Goal: Task Accomplishment & Management: Complete application form

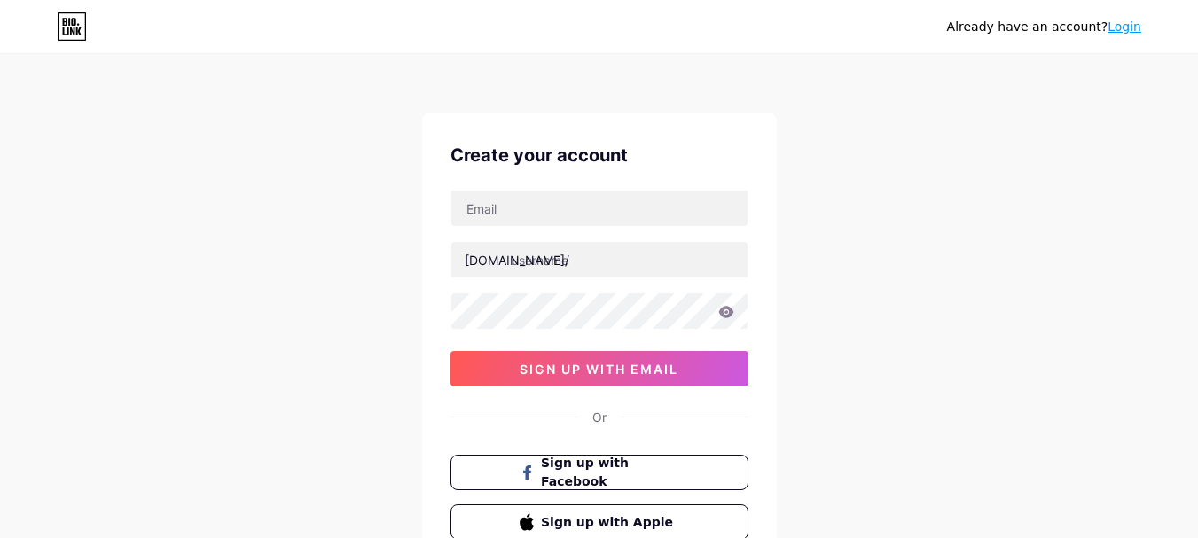
click at [567, 202] on input "text" at bounding box center [599, 208] width 296 height 35
type input "[EMAIL_ADDRESS][DOMAIN_NAME]"
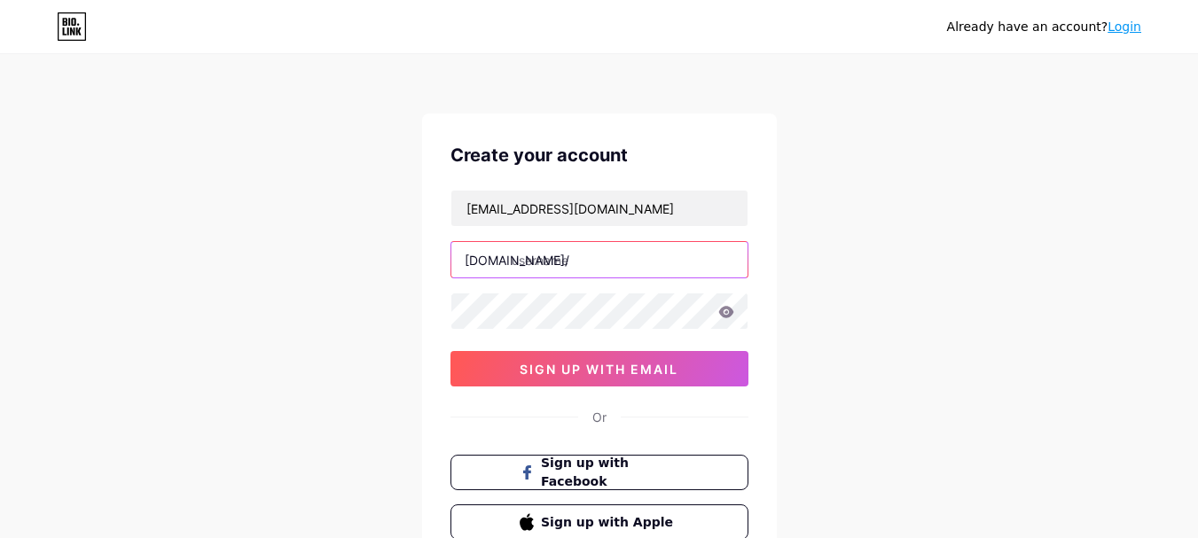
click at [609, 257] on input "text" at bounding box center [599, 259] width 296 height 35
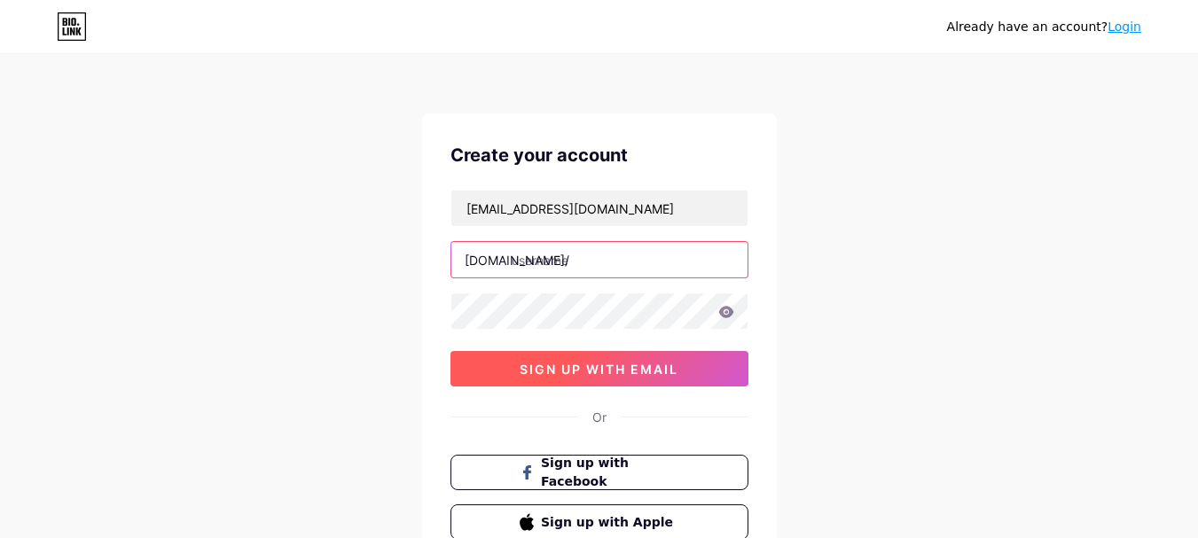
paste input "curedpharmacy"
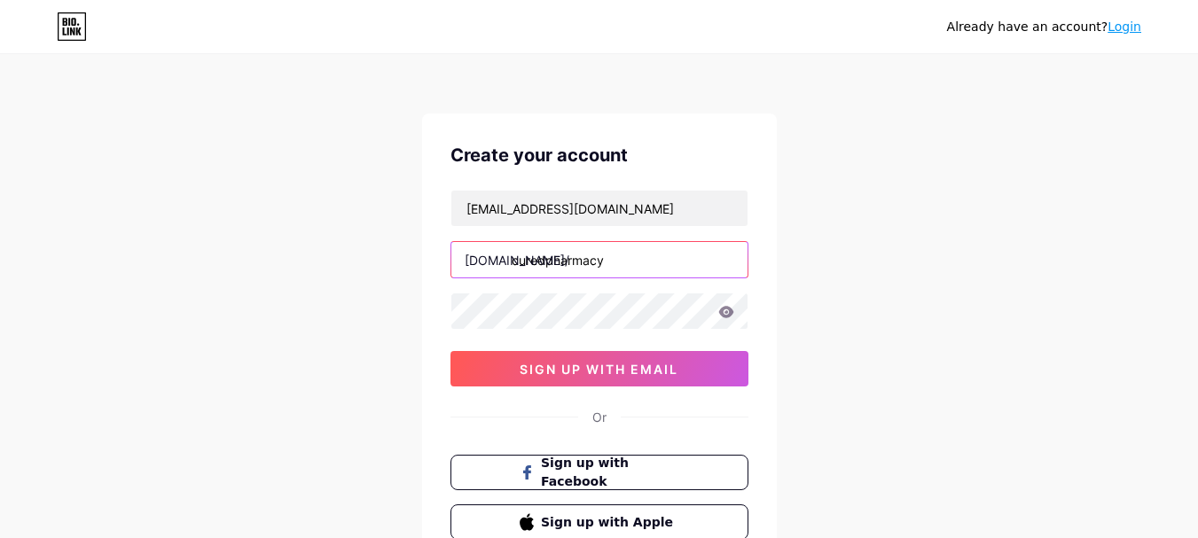
type input "curedpharmacy"
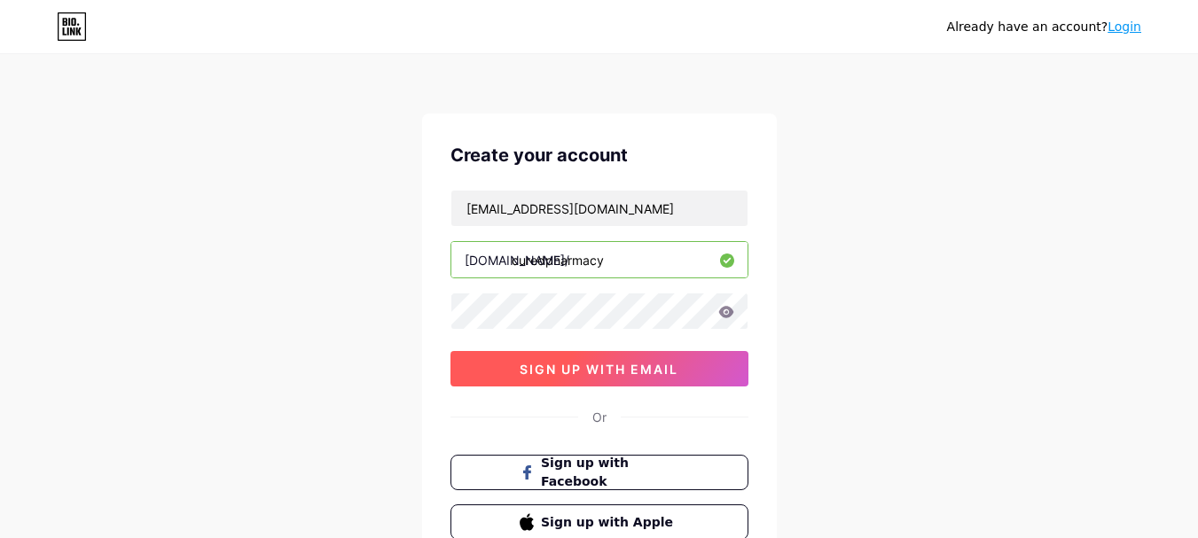
click at [606, 371] on span "sign up with email" at bounding box center [598, 369] width 159 height 15
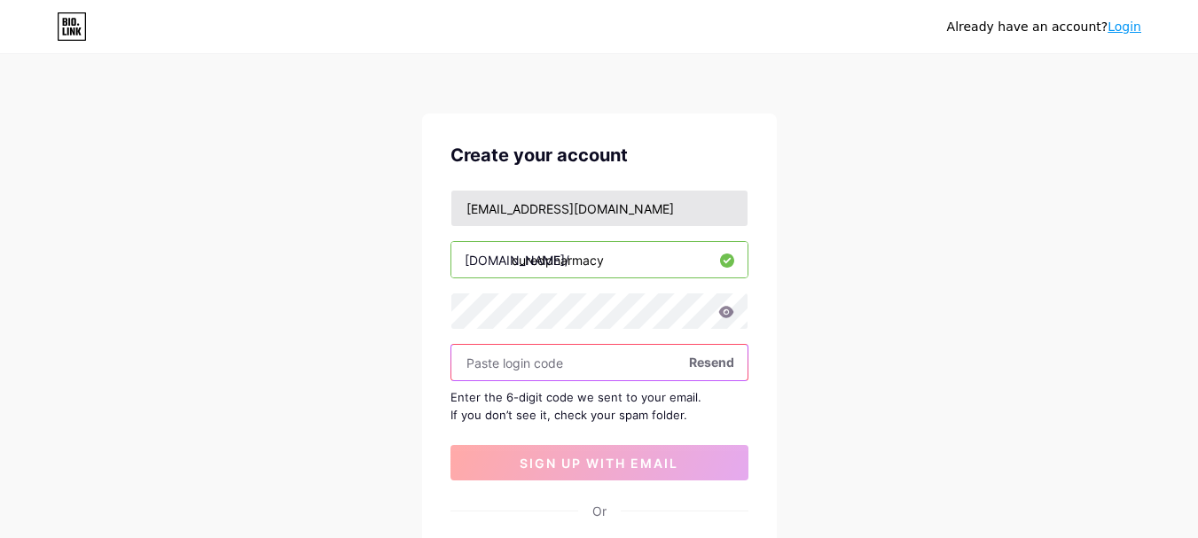
paste input "878631"
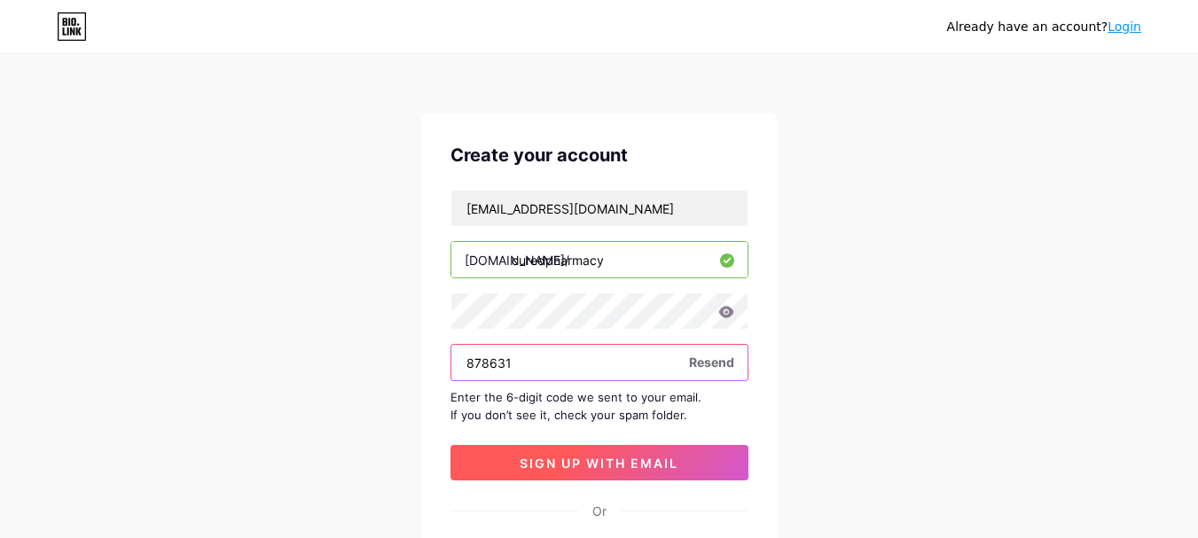
type input "878631"
click at [626, 466] on span "sign up with email" at bounding box center [598, 463] width 159 height 15
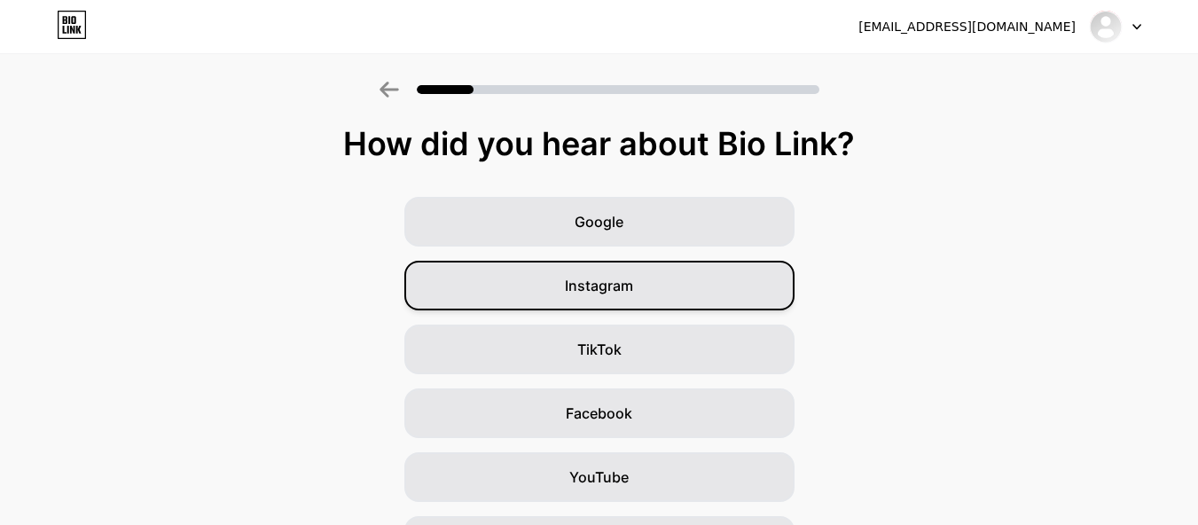
click at [652, 286] on div "Instagram" at bounding box center [599, 286] width 390 height 50
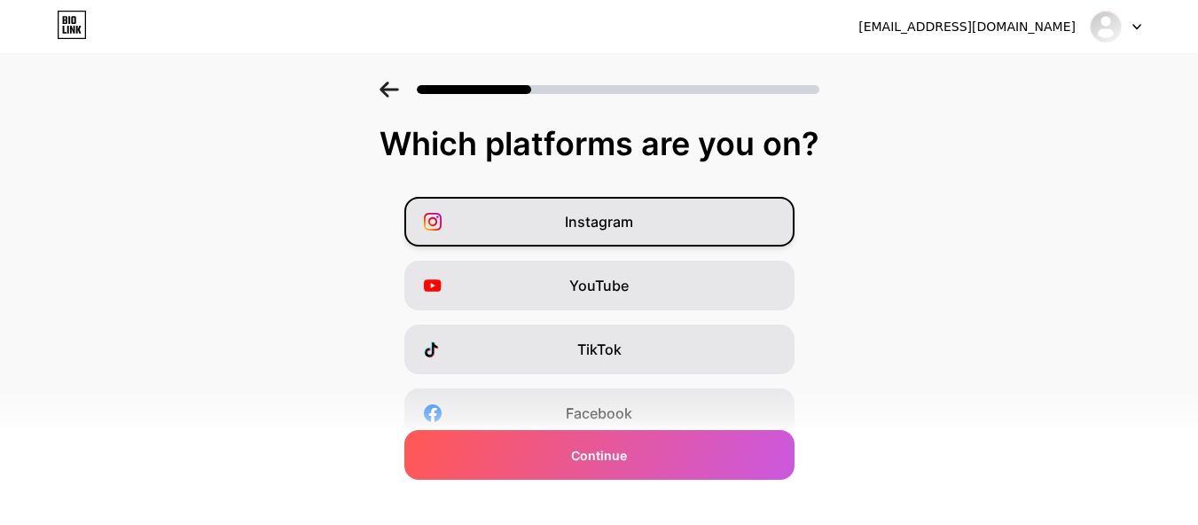
click at [714, 219] on div "Instagram" at bounding box center [599, 222] width 390 height 50
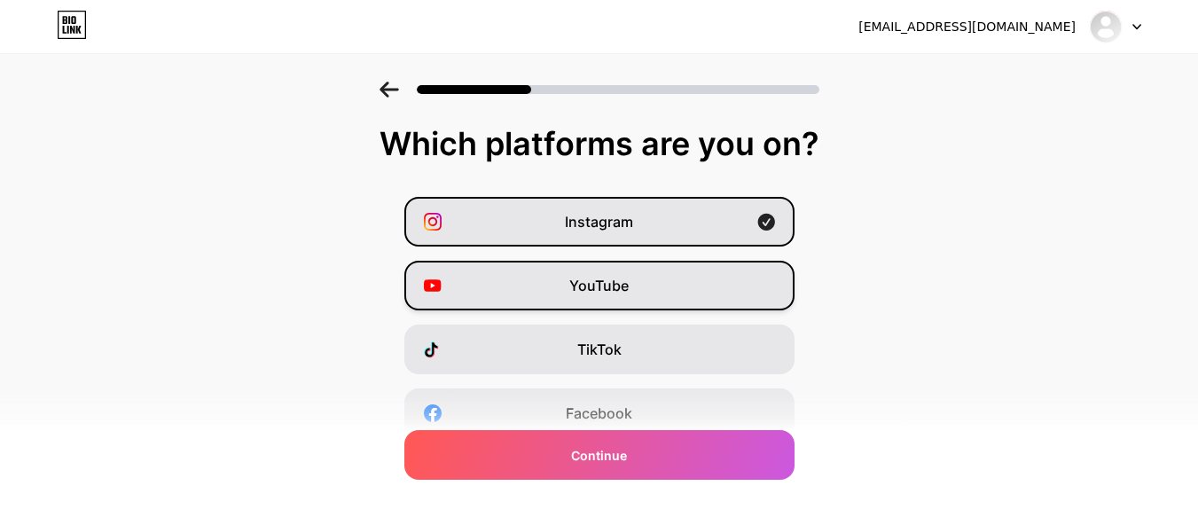
click at [701, 295] on div "YouTube" at bounding box center [599, 286] width 390 height 50
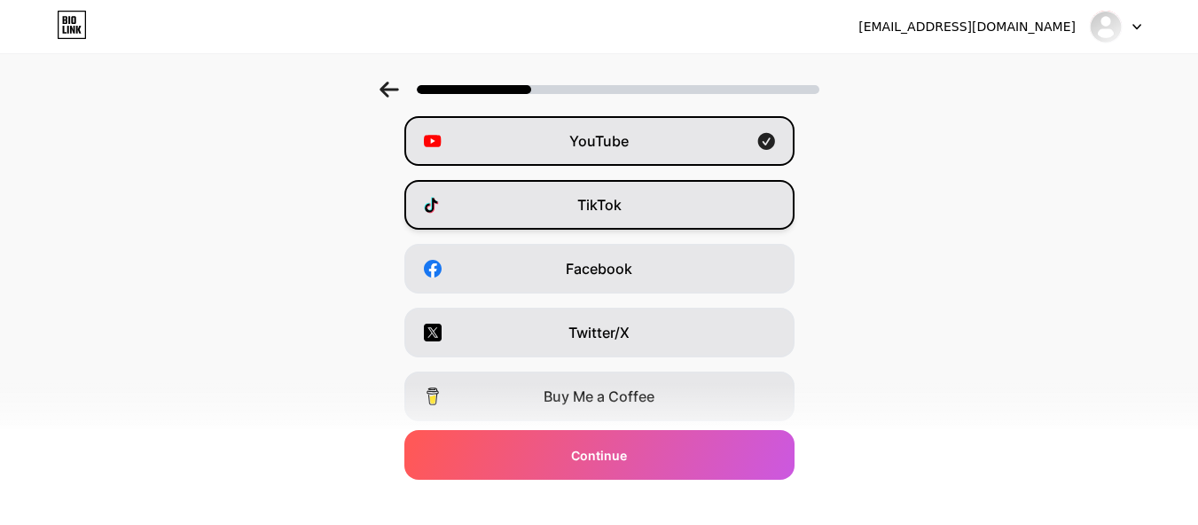
scroll to position [177, 0]
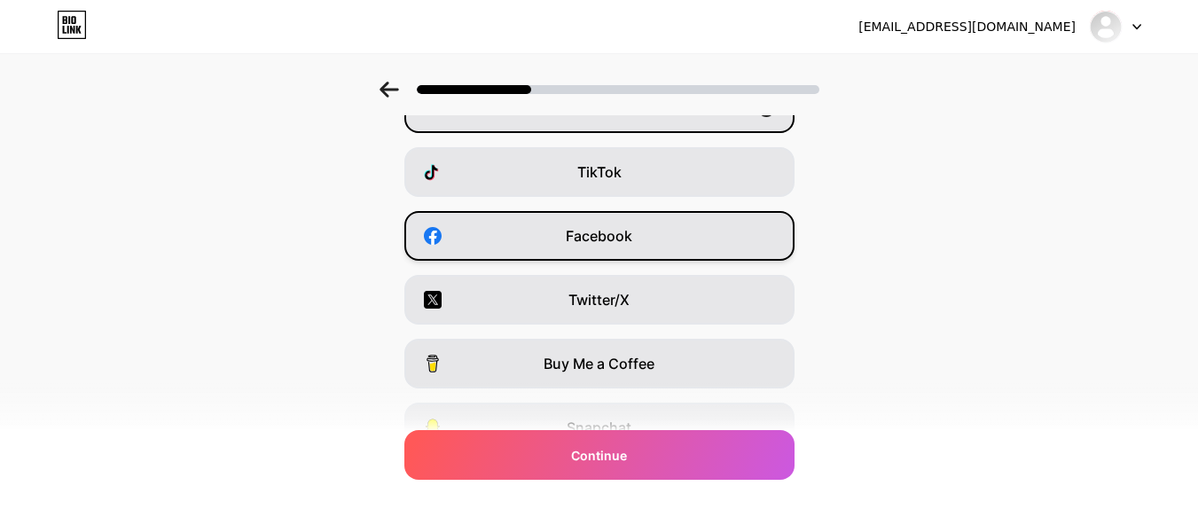
click at [694, 243] on div "Facebook" at bounding box center [599, 236] width 390 height 50
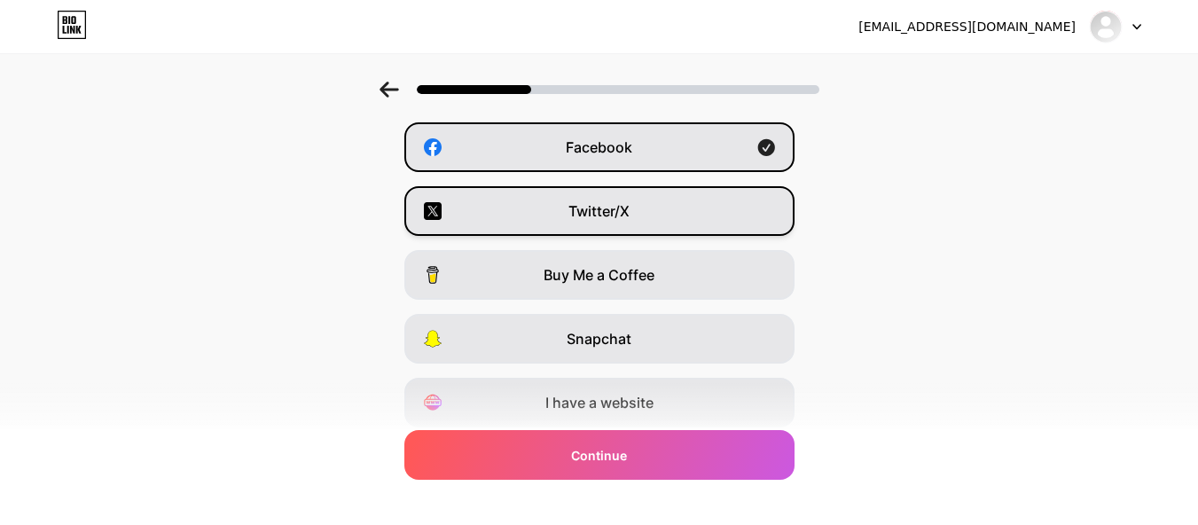
click at [698, 220] on div "Twitter/X" at bounding box center [599, 211] width 390 height 50
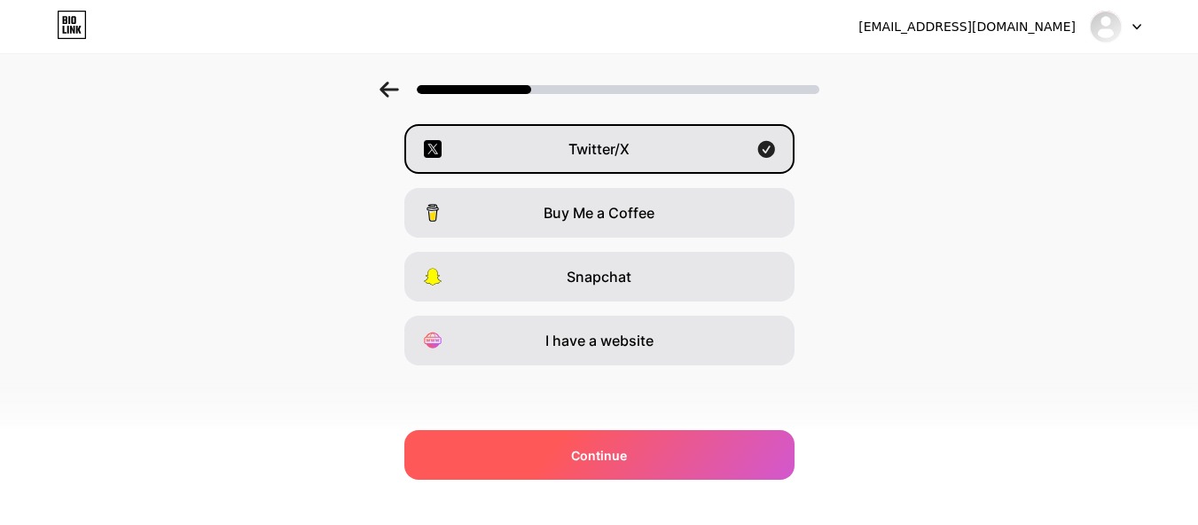
click at [651, 456] on div "Continue" at bounding box center [599, 455] width 390 height 50
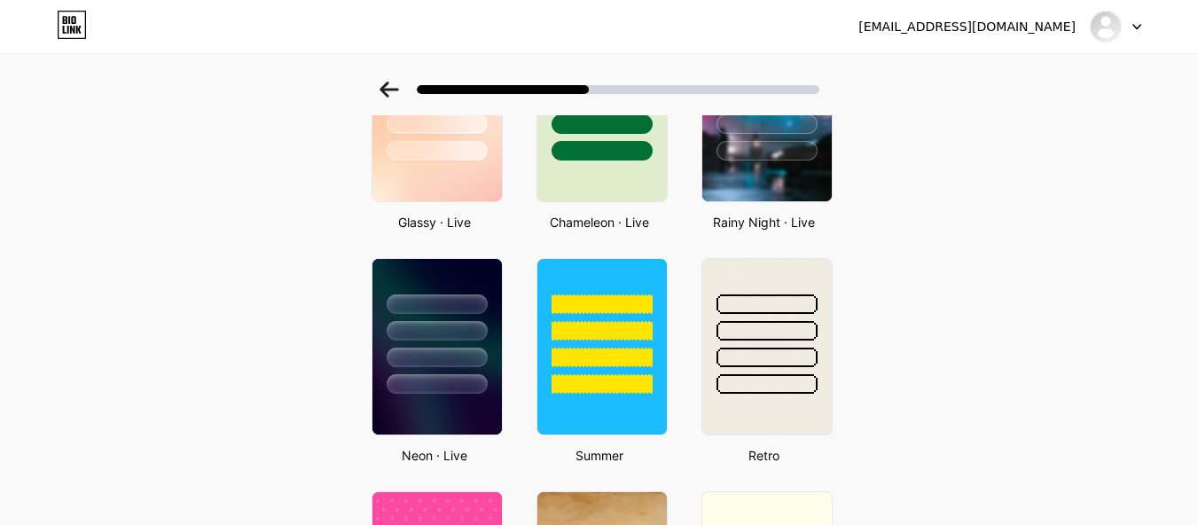
scroll to position [620, 0]
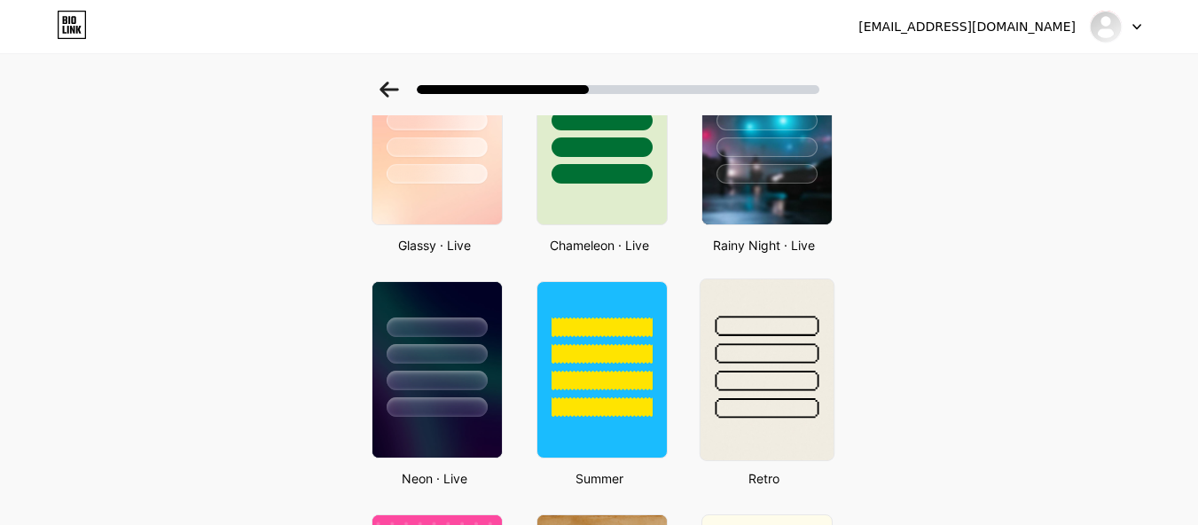
click at [734, 366] on div at bounding box center [765, 348] width 133 height 139
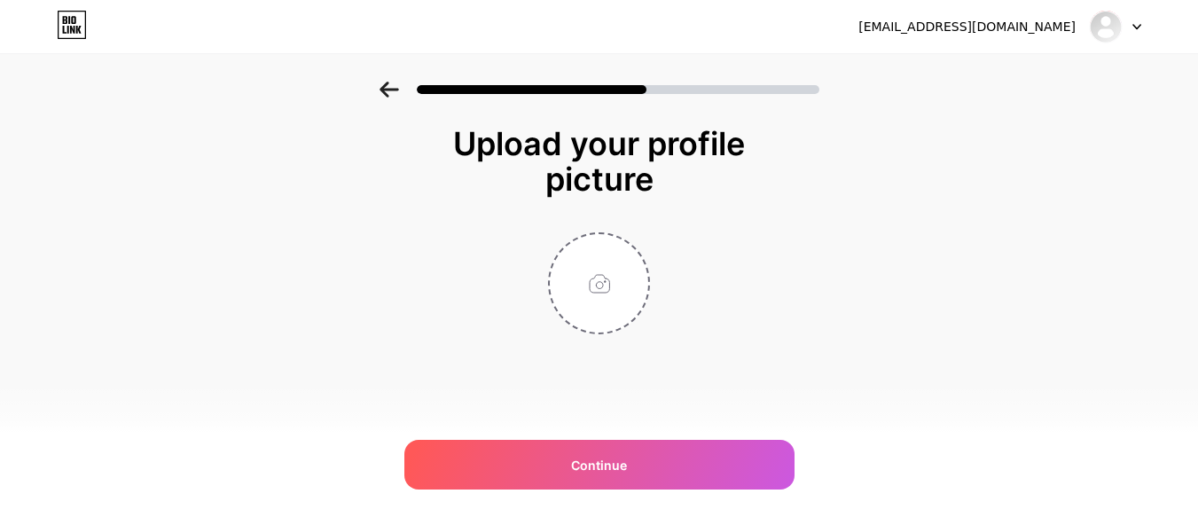
scroll to position [0, 0]
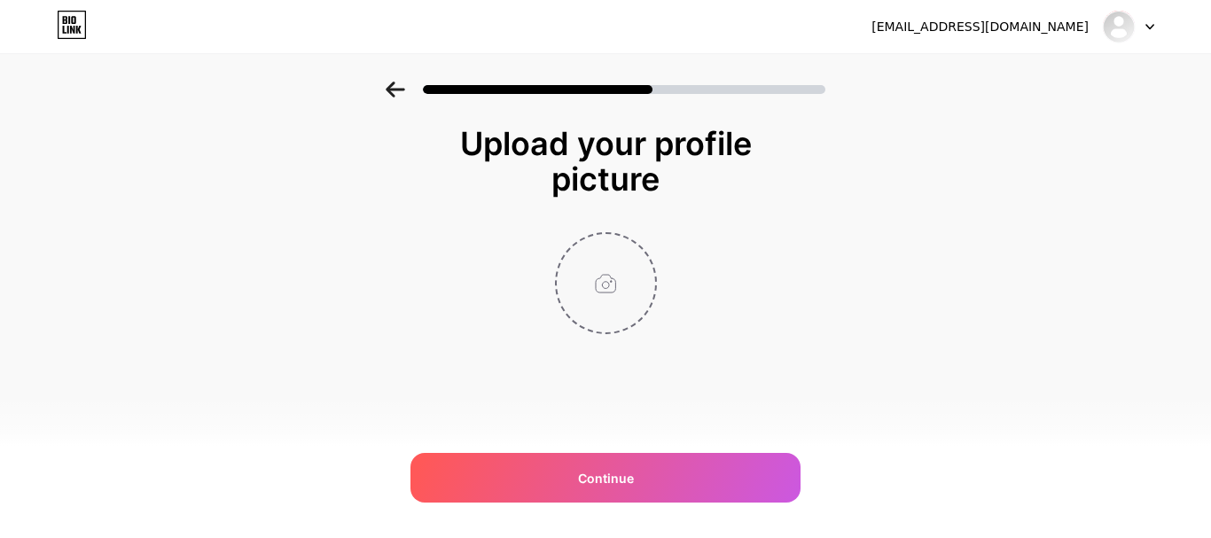
click at [606, 298] on input "file" at bounding box center [606, 283] width 98 height 98
type input "C:\fakepath\Profile Image.jpg"
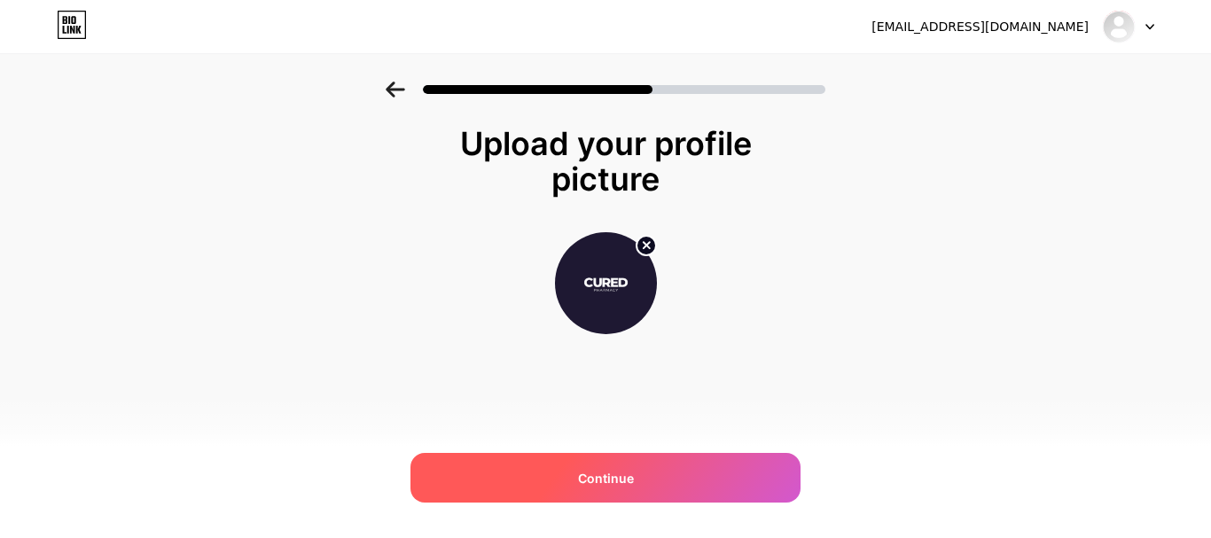
click at [641, 471] on div "Continue" at bounding box center [605, 478] width 390 height 50
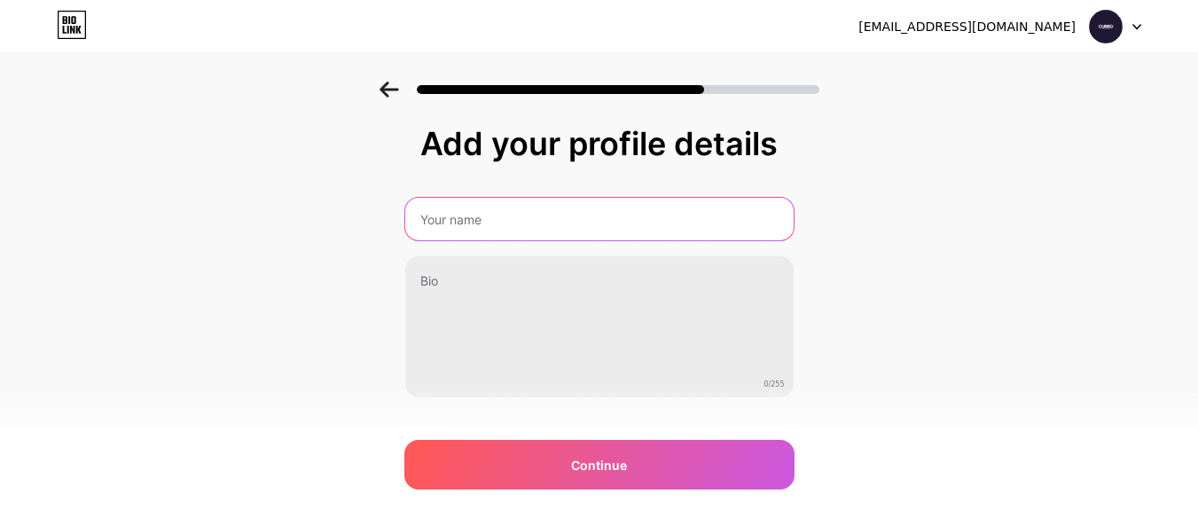
click at [622, 199] on input "text" at bounding box center [599, 219] width 388 height 43
type input "Cured Pharmacy"
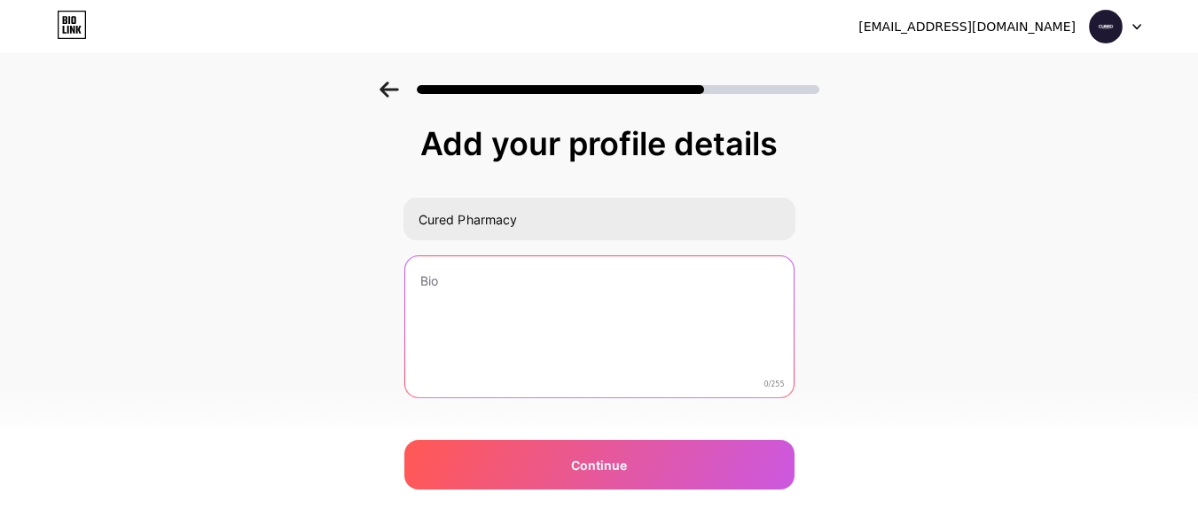
click at [554, 287] on textarea at bounding box center [599, 327] width 388 height 143
paste textarea "Discover a wide range of health products at Cured Pharmacy, your trusted online…"
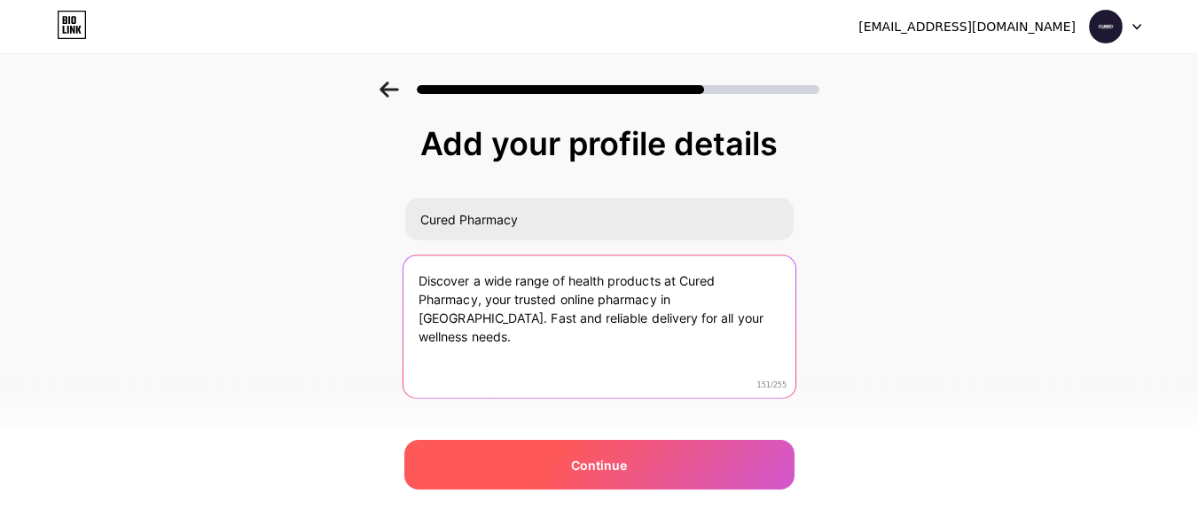
type textarea "Discover a wide range of health products at Cured Pharmacy, your trusted online…"
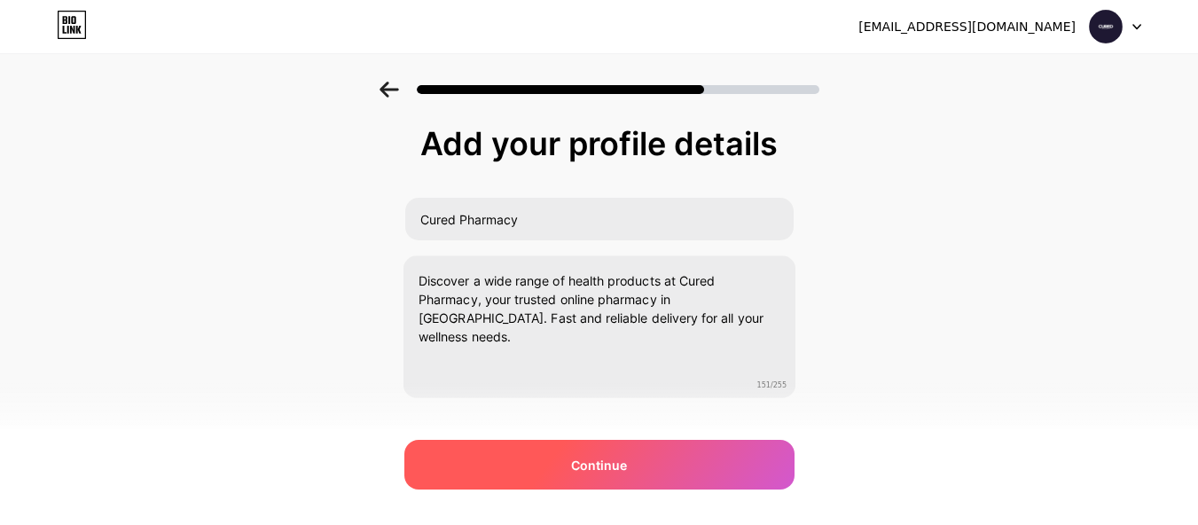
click at [674, 464] on div "Continue" at bounding box center [599, 465] width 390 height 50
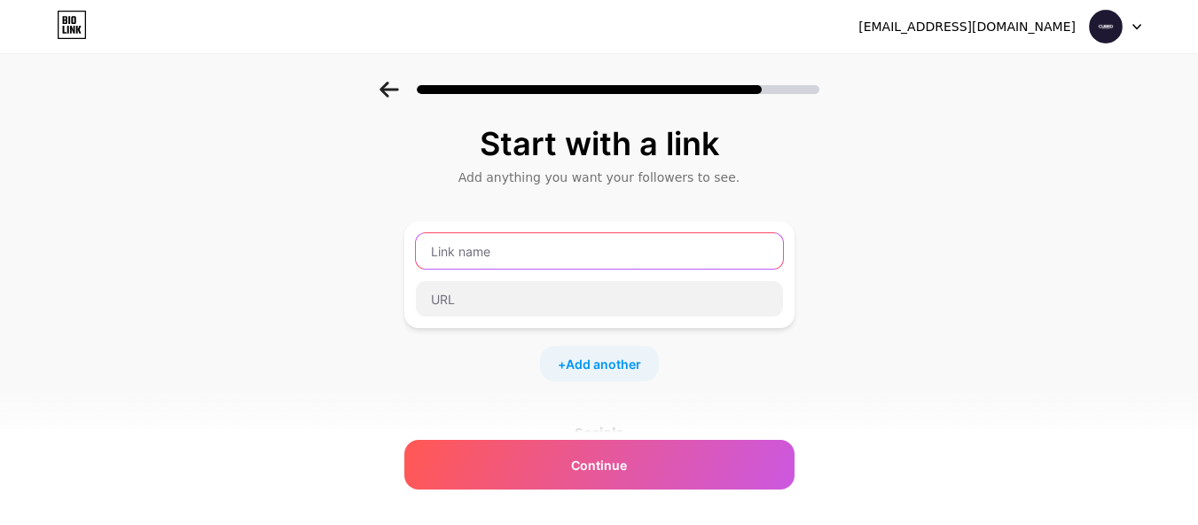
click at [565, 261] on input "text" at bounding box center [599, 250] width 367 height 35
paste input "Online Pharmacy [GEOGRAPHIC_DATA]"
type input "Online Pharmacy [GEOGRAPHIC_DATA]"
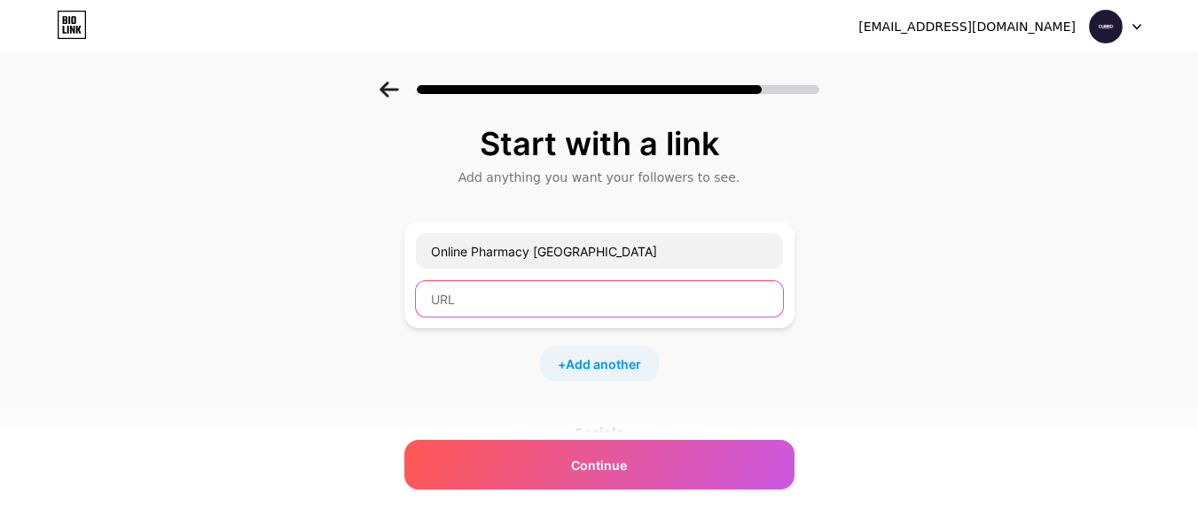
click at [460, 288] on input "text" at bounding box center [599, 298] width 367 height 35
paste input "[URL][DOMAIN_NAME]"
type input "[URL][DOMAIN_NAME]"
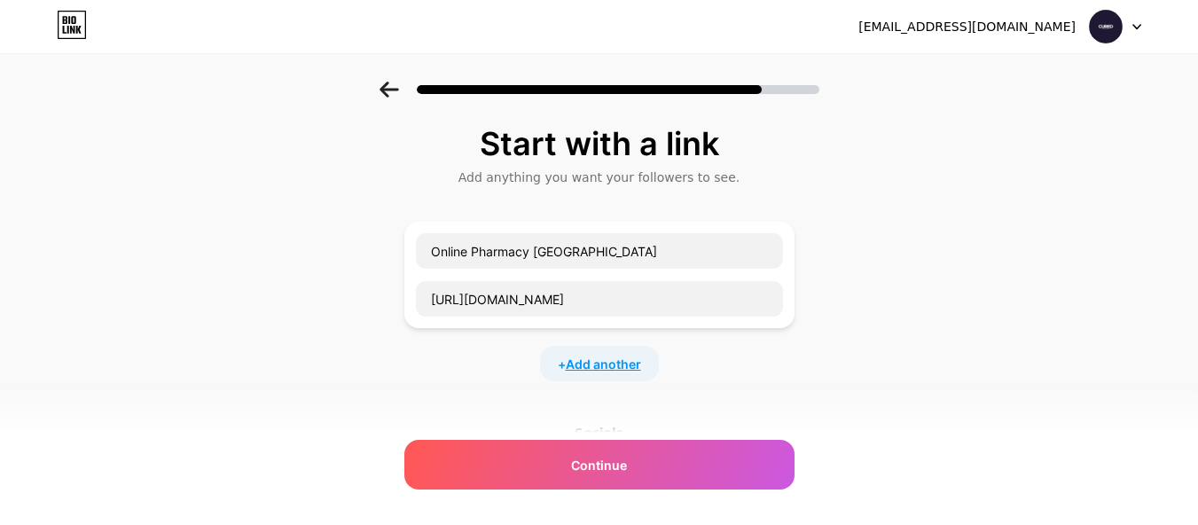
click at [613, 358] on span "Add another" at bounding box center [603, 364] width 75 height 19
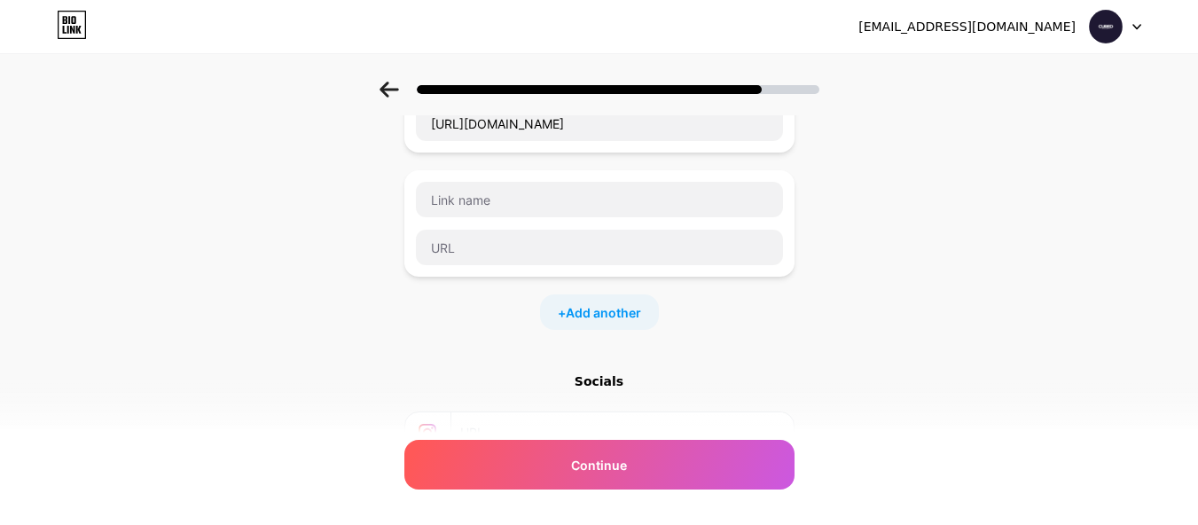
scroll to position [177, 0]
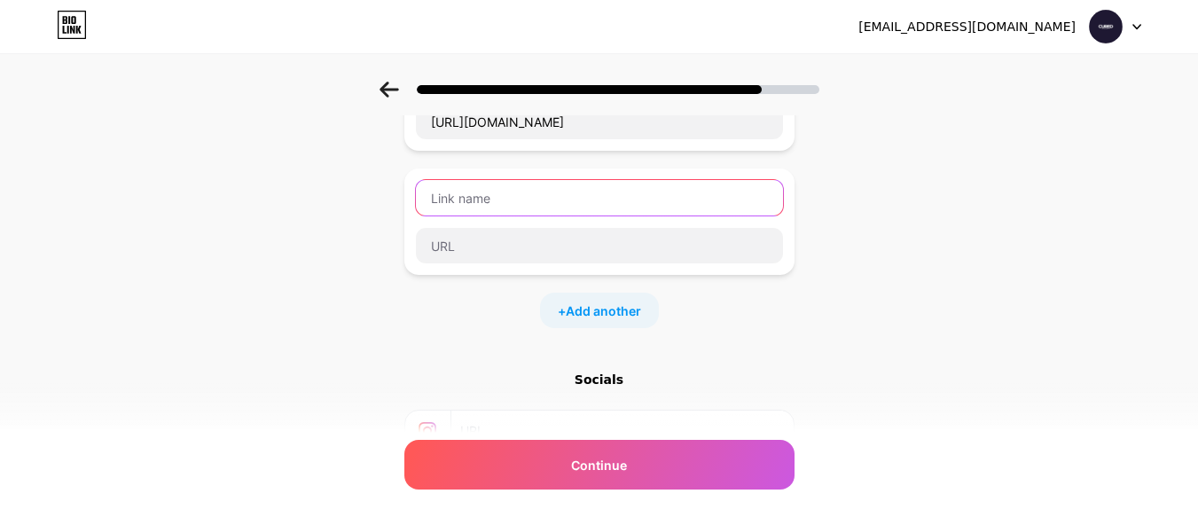
click at [558, 197] on input "text" at bounding box center [599, 197] width 367 height 35
paste input "Buy Weight Loss Injections Online"
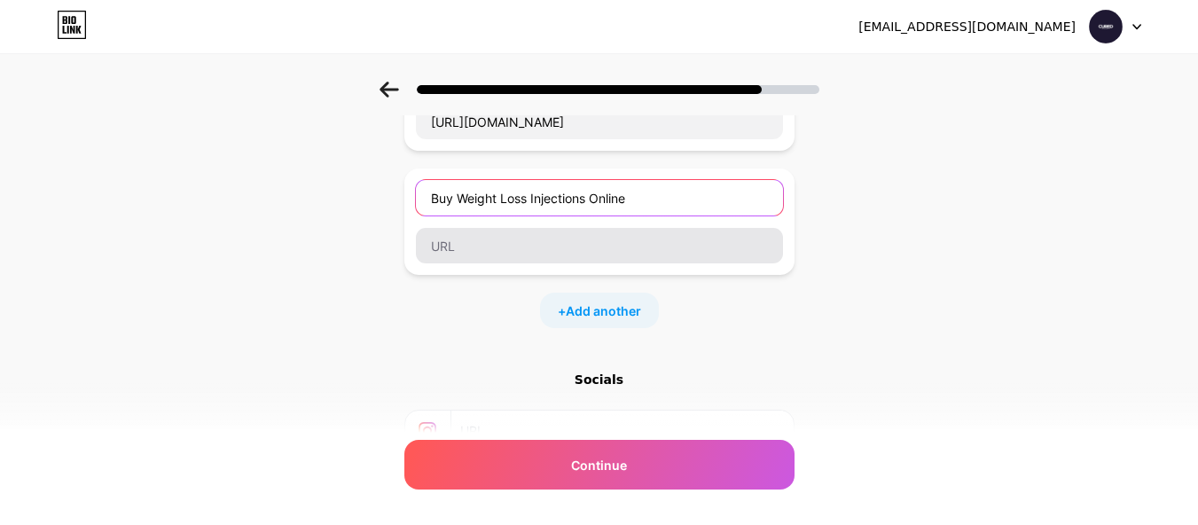
type input "Buy Weight Loss Injections Online"
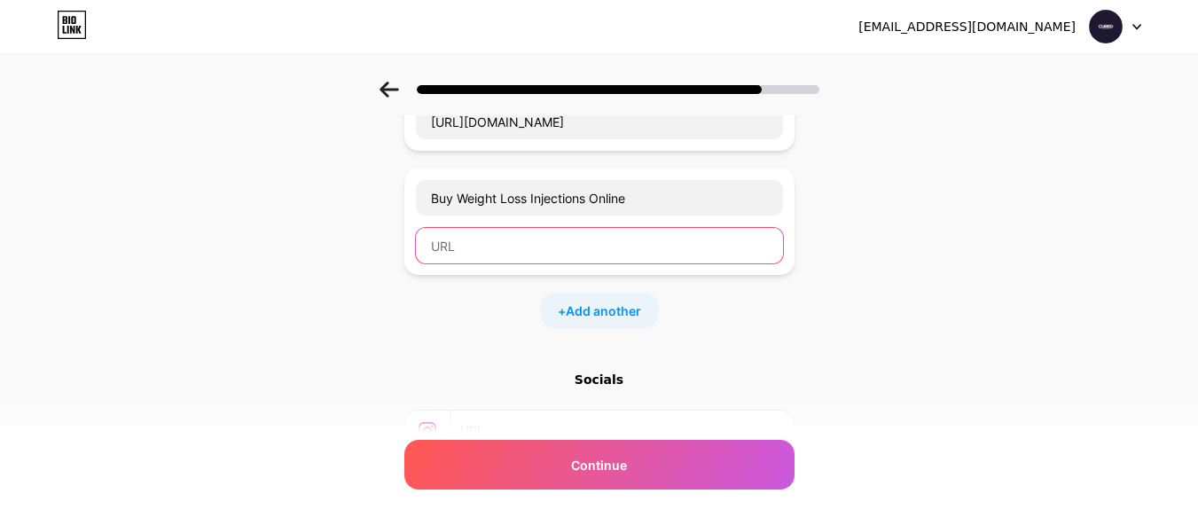
click at [545, 231] on input "text" at bounding box center [599, 245] width 367 height 35
paste input "[URL][DOMAIN_NAME]"
click at [442, 245] on input "[URL][DOMAIN_NAME]" at bounding box center [599, 245] width 367 height 35
type input "[URL][DOMAIN_NAME]"
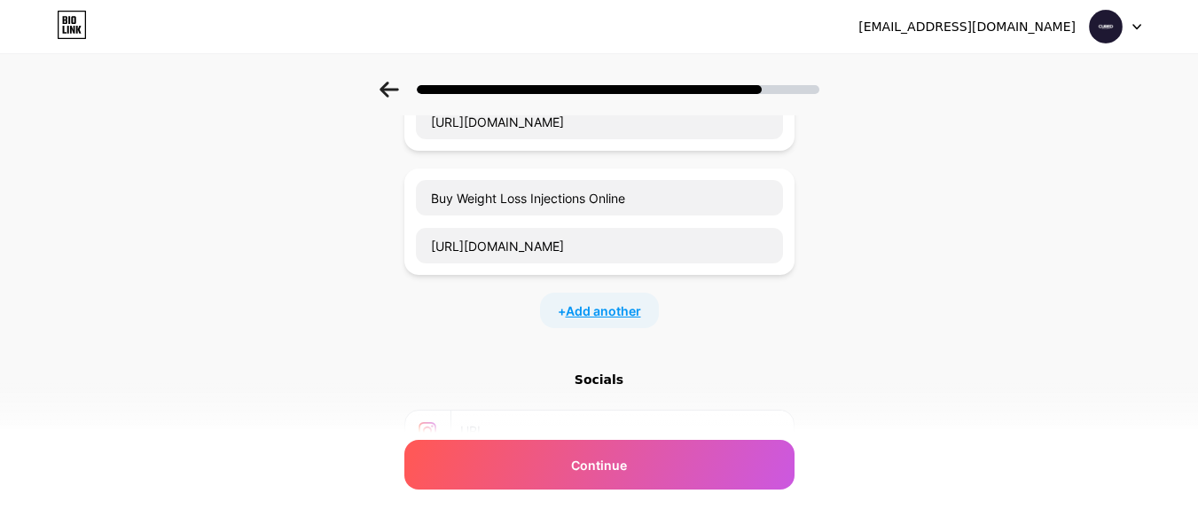
click at [597, 307] on span "Add another" at bounding box center [603, 310] width 75 height 19
click at [613, 324] on input "text" at bounding box center [599, 321] width 367 height 35
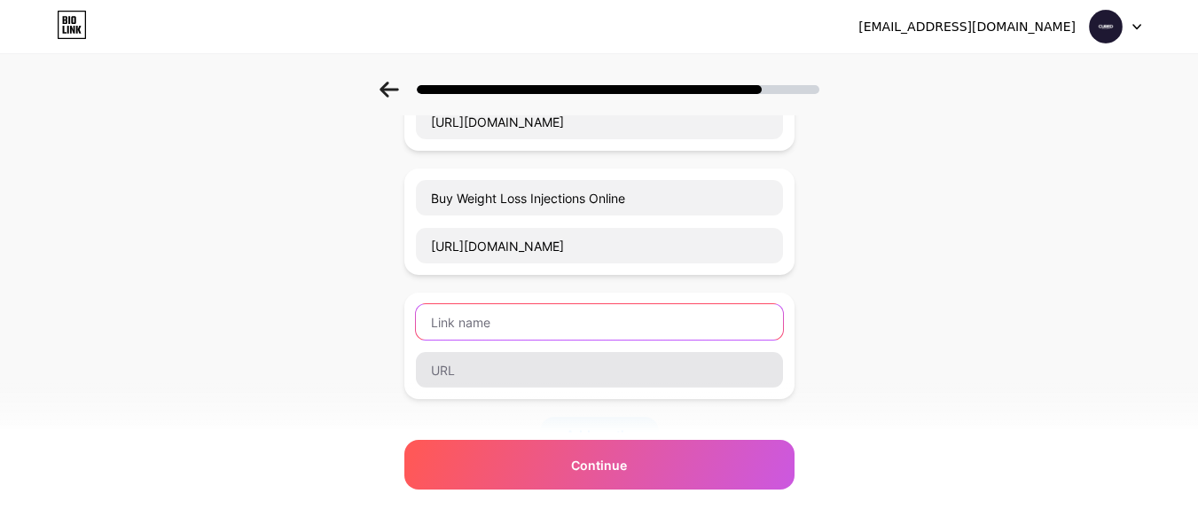
paste input "Buy [MEDICAL_DATA] Medication"
type input "Buy [MEDICAL_DATA] Medication"
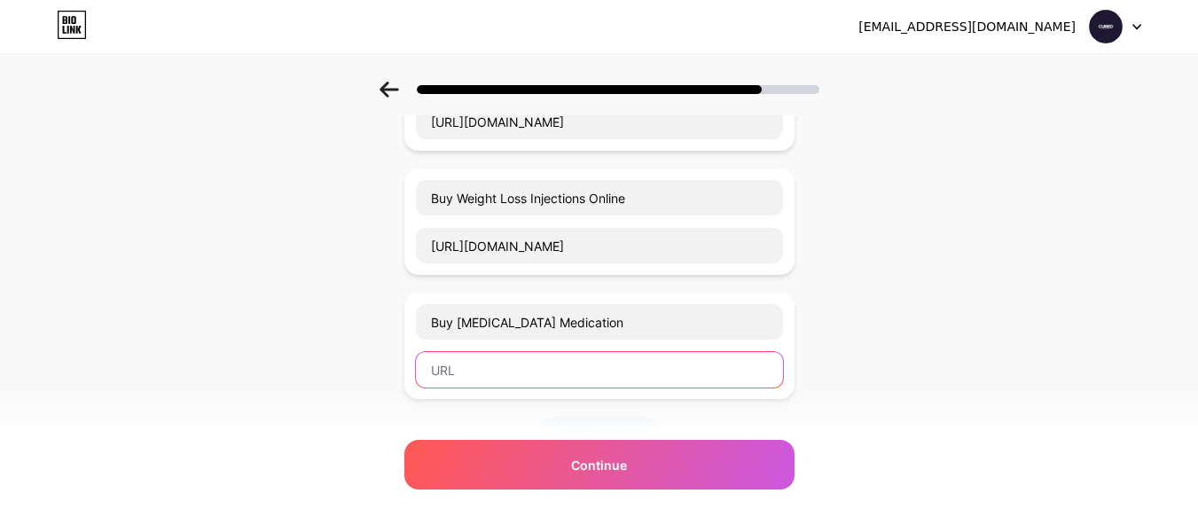
click at [570, 371] on input "text" at bounding box center [599, 369] width 367 height 35
paste input "[URL][DOMAIN_NAME]"
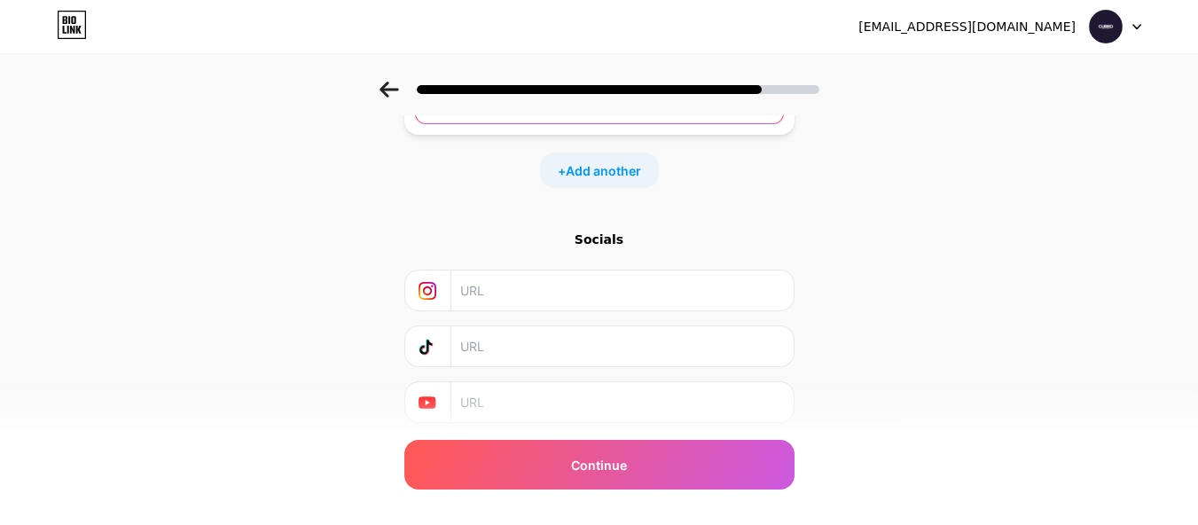
scroll to position [410, 0]
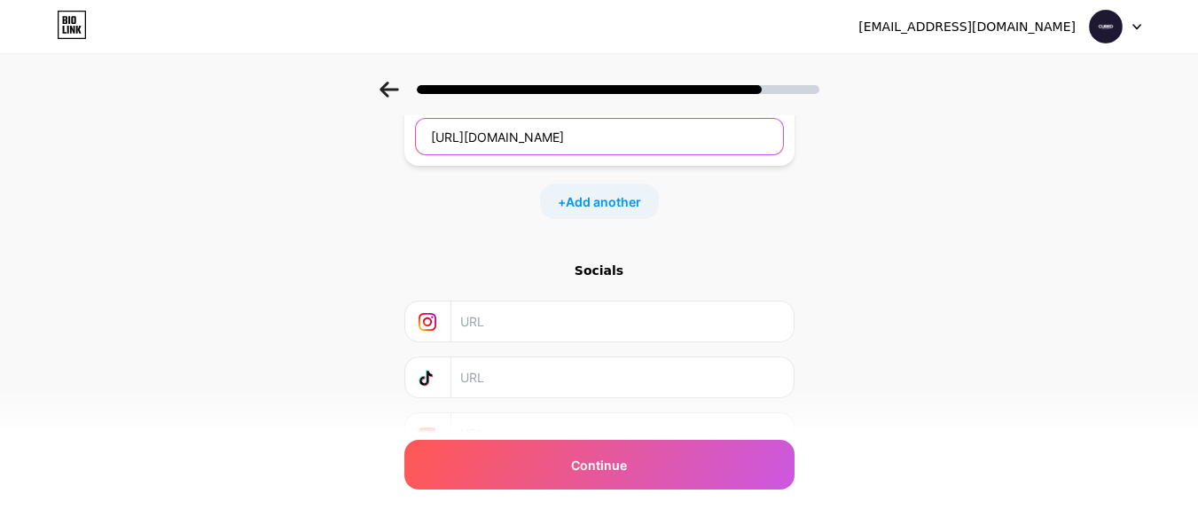
type input "[URL][DOMAIN_NAME]"
click at [621, 211] on div "+ Add another" at bounding box center [599, 200] width 119 height 35
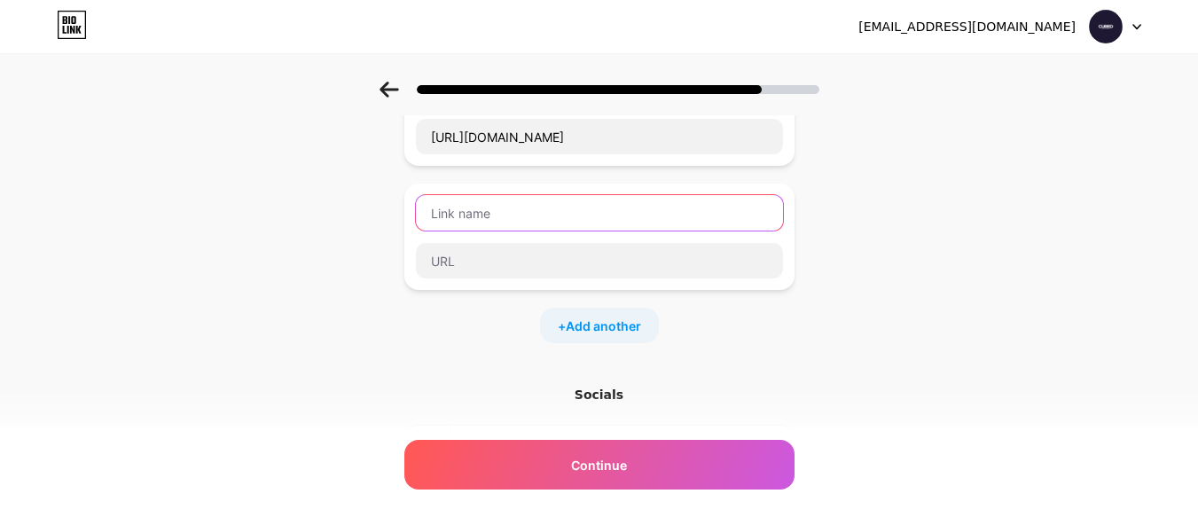
click at [605, 213] on input "text" at bounding box center [599, 212] width 367 height 35
paste input "[MEDICAL_DATA] Weight Loss Injection"
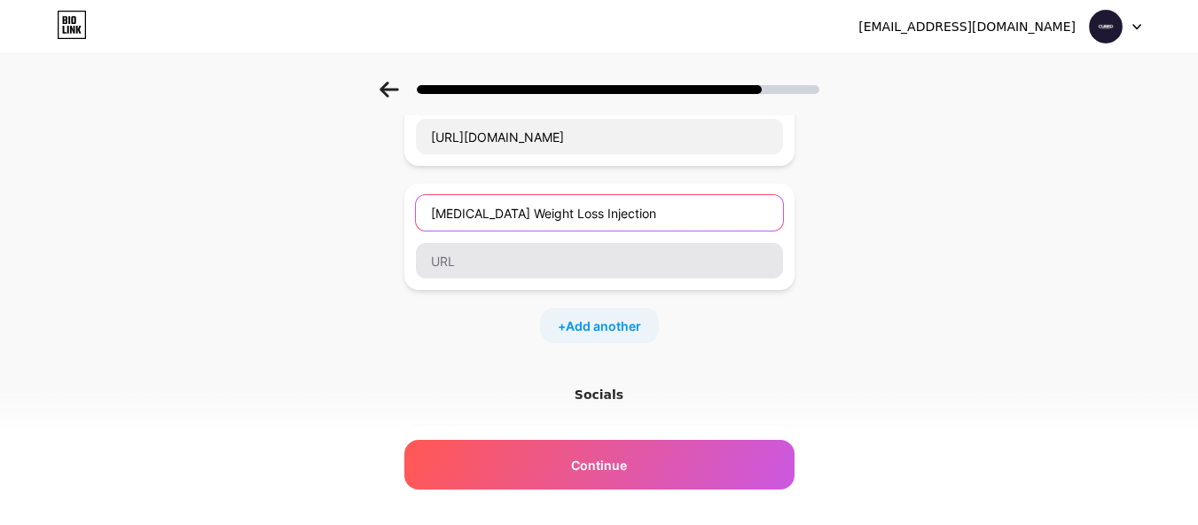
type input "[MEDICAL_DATA] Weight Loss Injection"
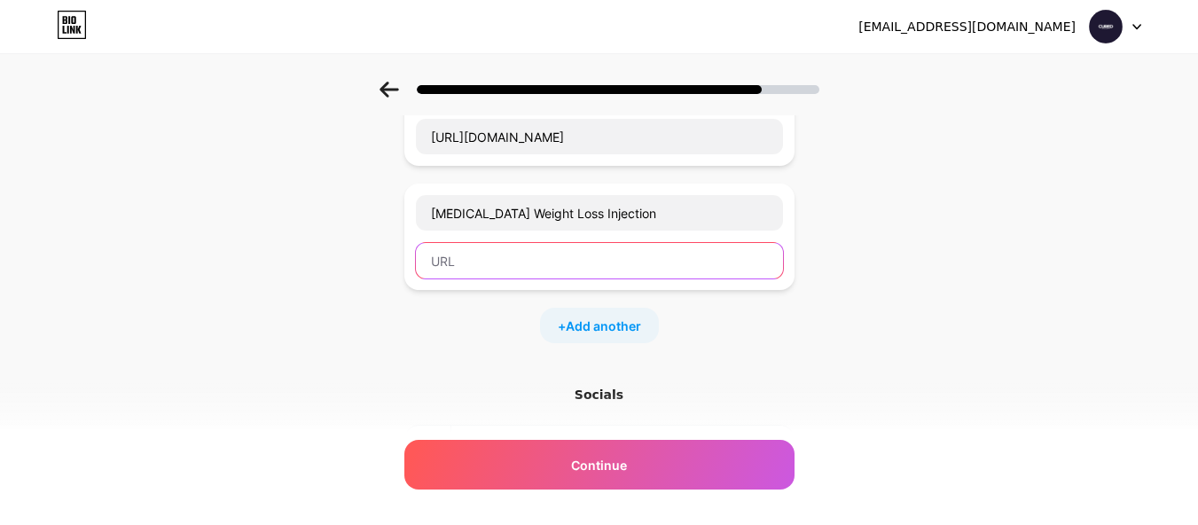
click at [538, 276] on input "text" at bounding box center [599, 260] width 367 height 35
paste input "[URL][DOMAIN_NAME][MEDICAL_DATA]"
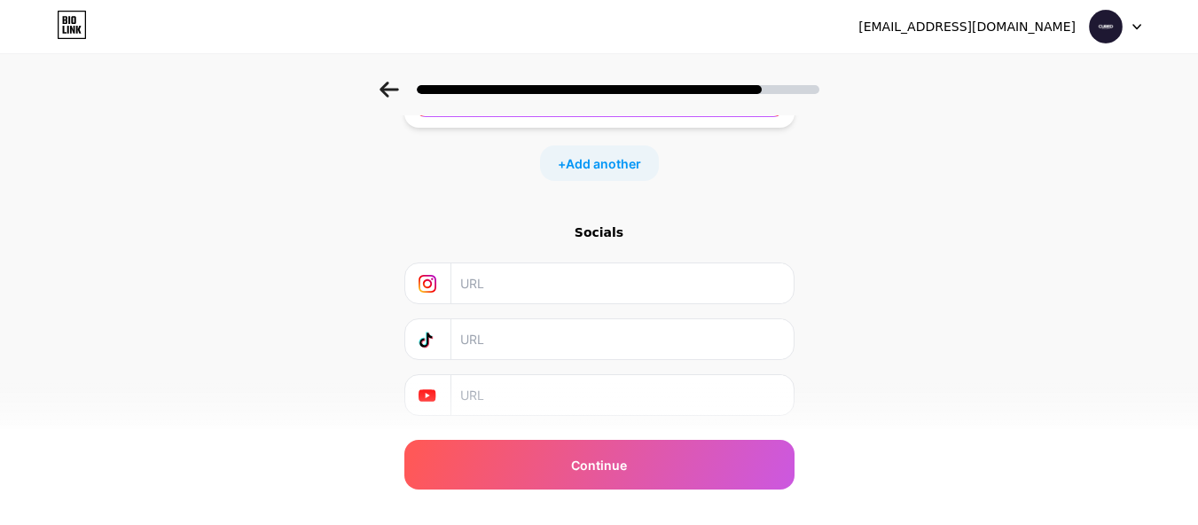
scroll to position [588, 0]
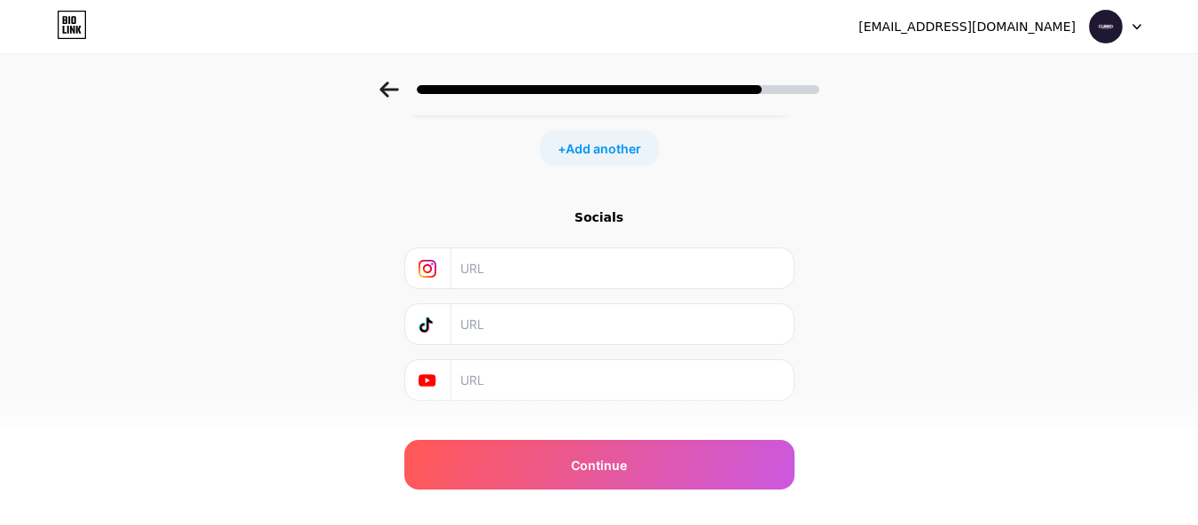
type input "[URL][DOMAIN_NAME][MEDICAL_DATA]"
click at [776, 209] on div "Socials" at bounding box center [599, 217] width 390 height 18
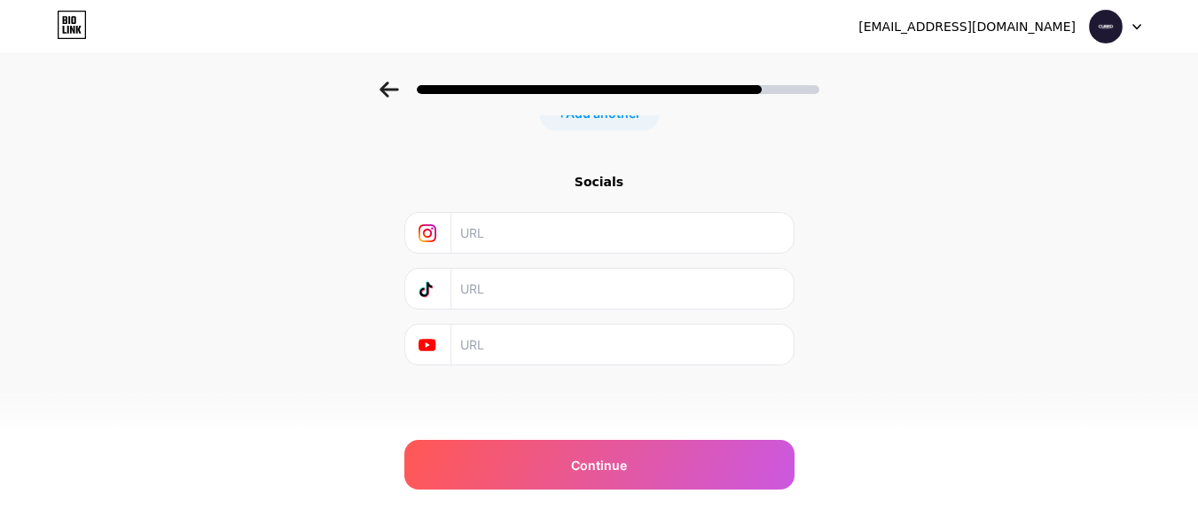
click at [601, 238] on input "text" at bounding box center [621, 233] width 322 height 40
paste input "[URL][DOMAIN_NAME]"
type input "[URL][DOMAIN_NAME]"
click at [564, 351] on input "text" at bounding box center [621, 344] width 322 height 40
paste input "[URL][DOMAIN_NAME]"
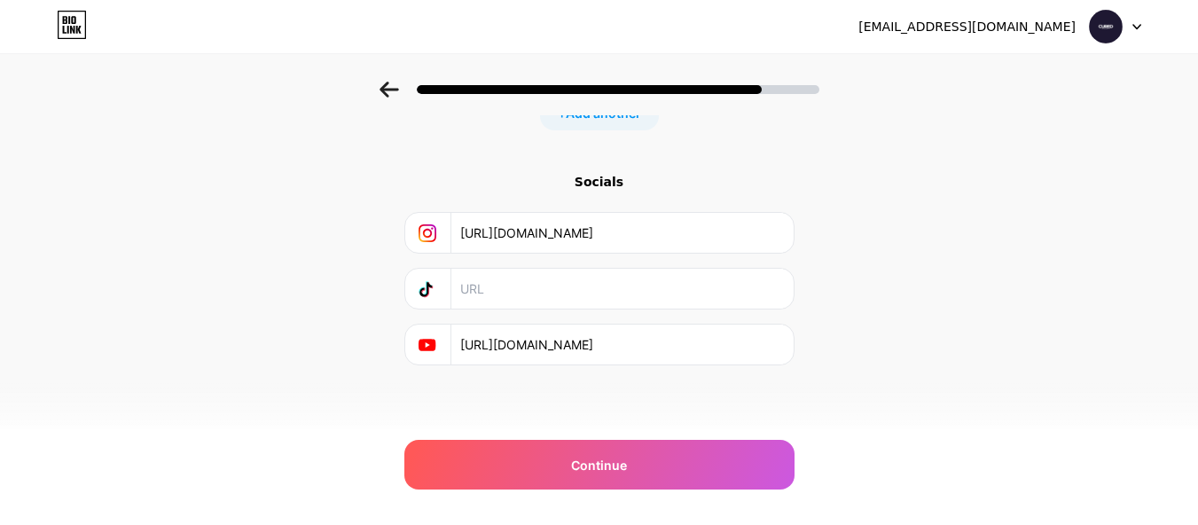
type input "[URL][DOMAIN_NAME]"
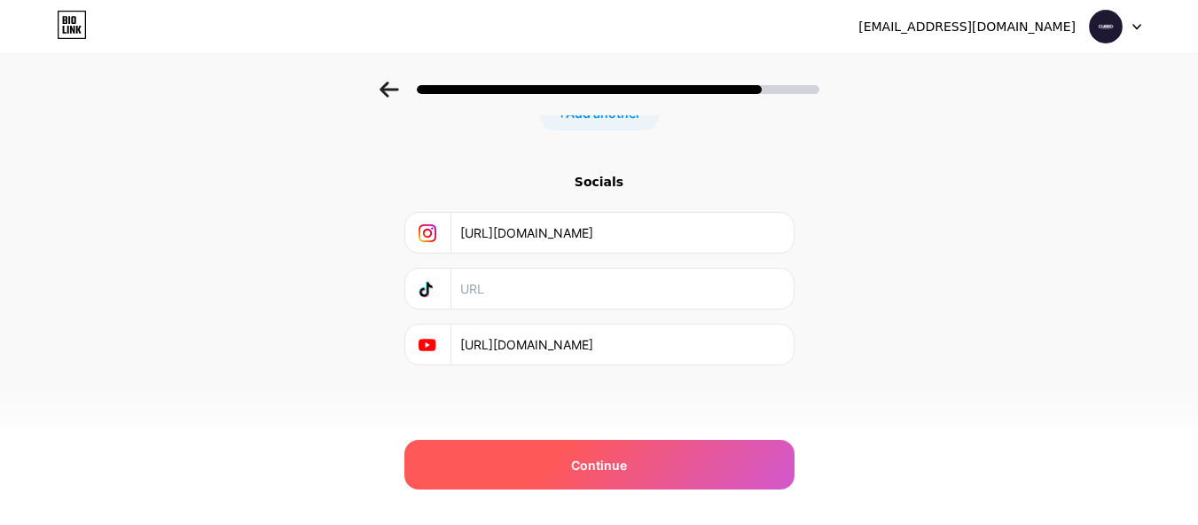
click at [713, 453] on div "Continue" at bounding box center [599, 465] width 390 height 50
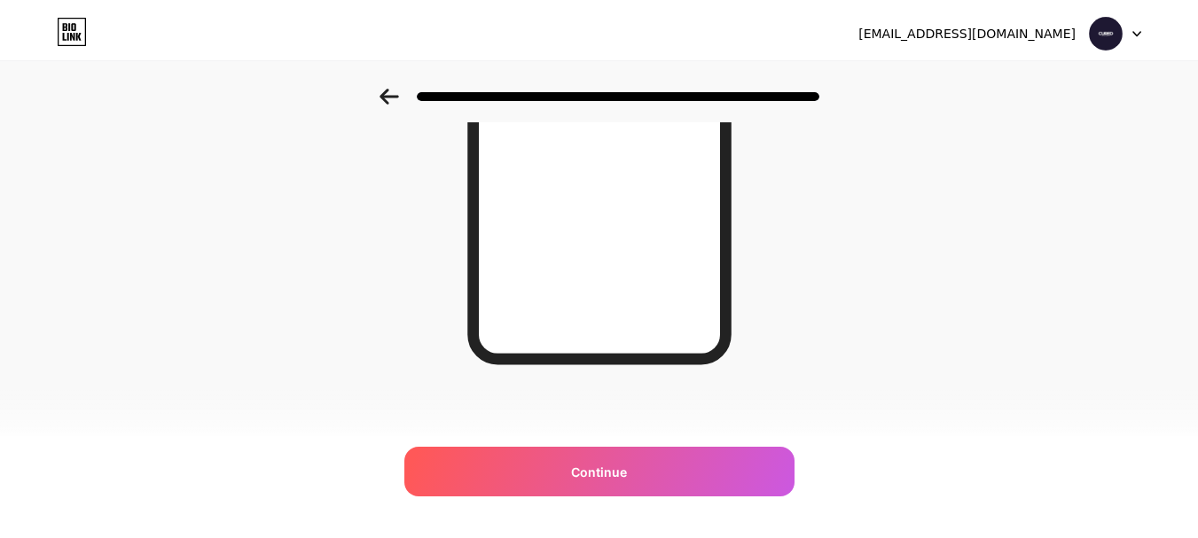
scroll to position [0, 0]
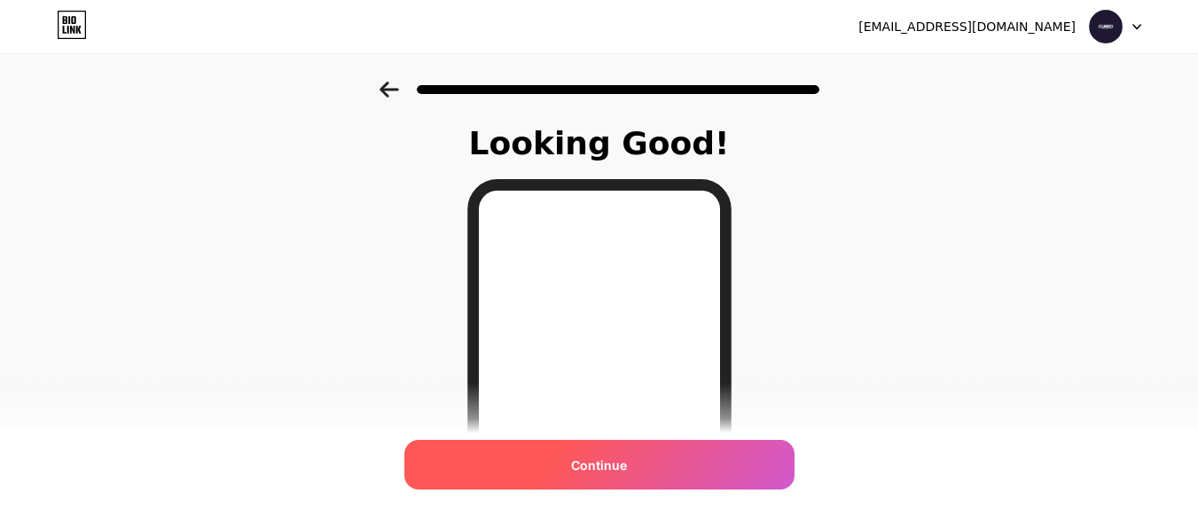
click at [658, 455] on div "Continue" at bounding box center [599, 465] width 390 height 50
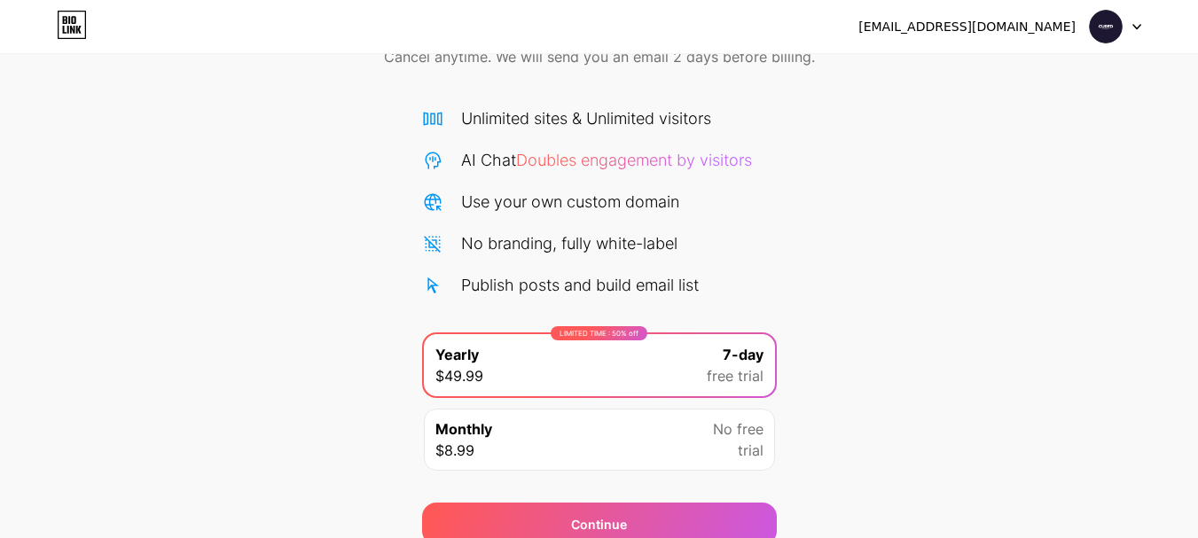
scroll to position [176, 0]
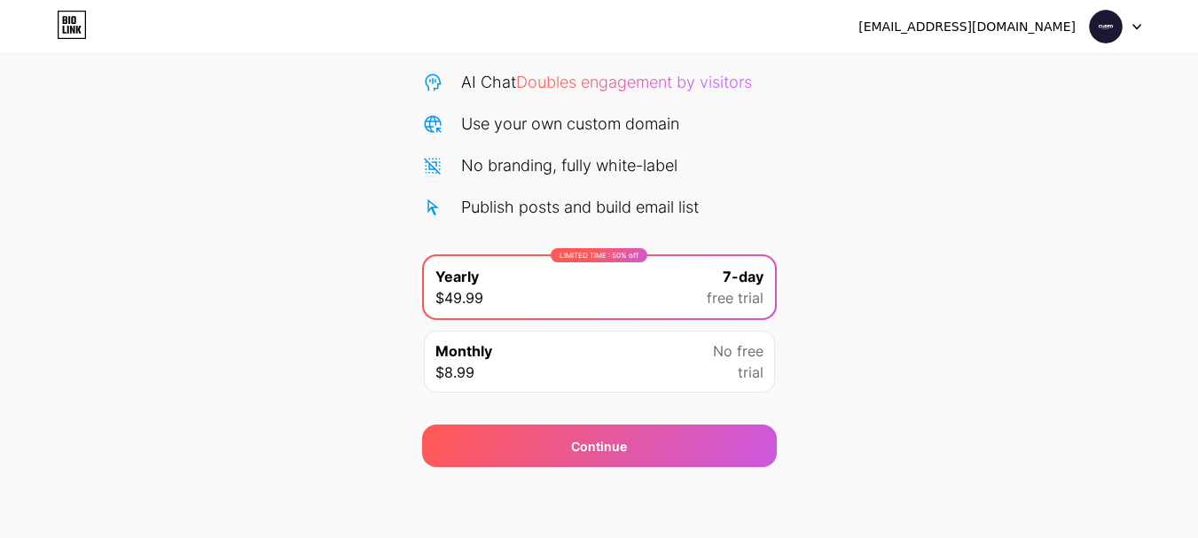
click at [1106, 31] on img at bounding box center [1106, 27] width 34 height 34
click at [1043, 32] on div "[EMAIL_ADDRESS][DOMAIN_NAME]" at bounding box center [966, 27] width 217 height 19
click at [1143, 28] on div "[EMAIL_ADDRESS][DOMAIN_NAME] Logout" at bounding box center [599, 27] width 1198 height 32
click at [1140, 29] on icon at bounding box center [1136, 27] width 9 height 6
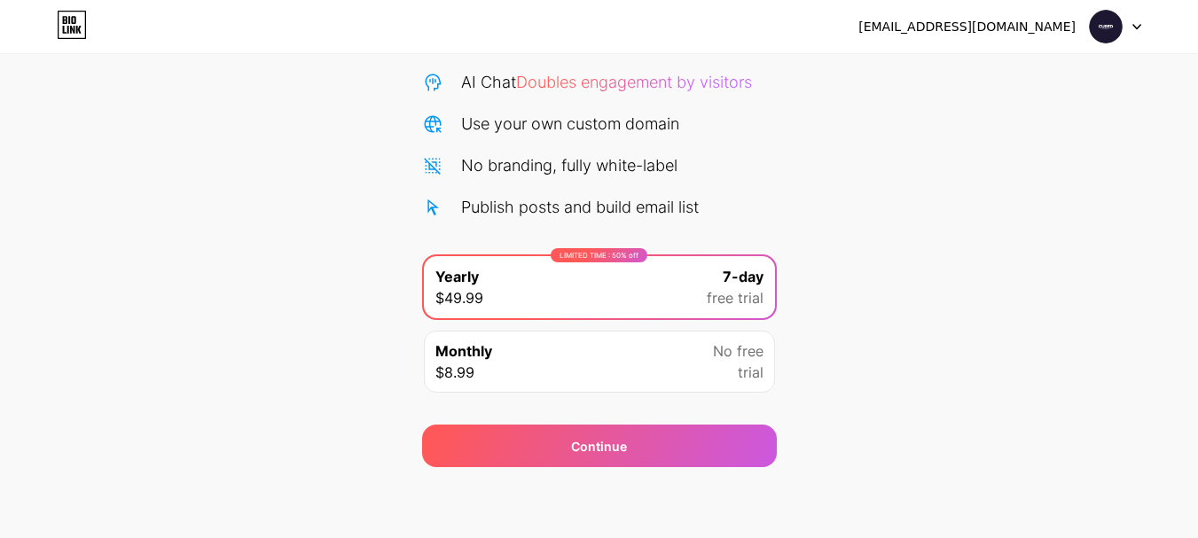
click at [677, 361] on div "Monthly $8.99 No free trial" at bounding box center [599, 362] width 351 height 62
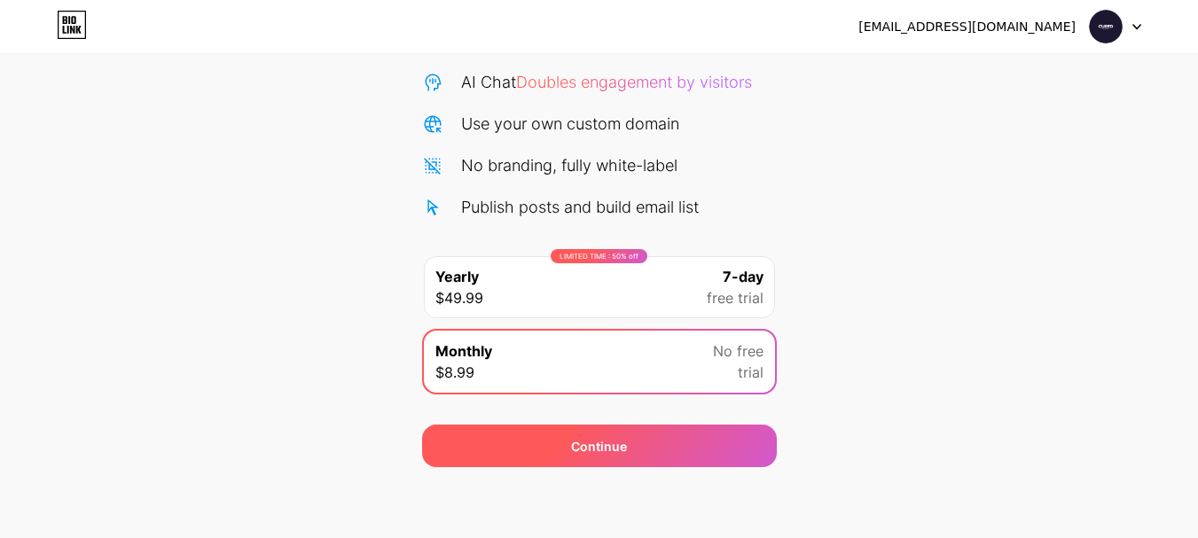
click at [661, 441] on div "Continue" at bounding box center [599, 446] width 355 height 43
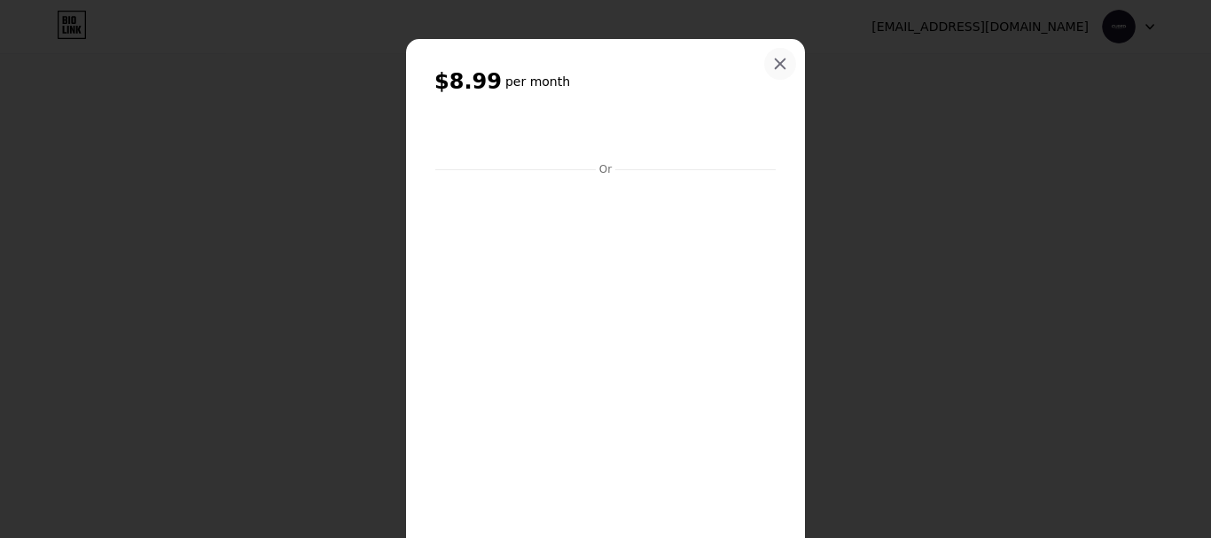
click at [777, 66] on icon at bounding box center [780, 64] width 14 height 14
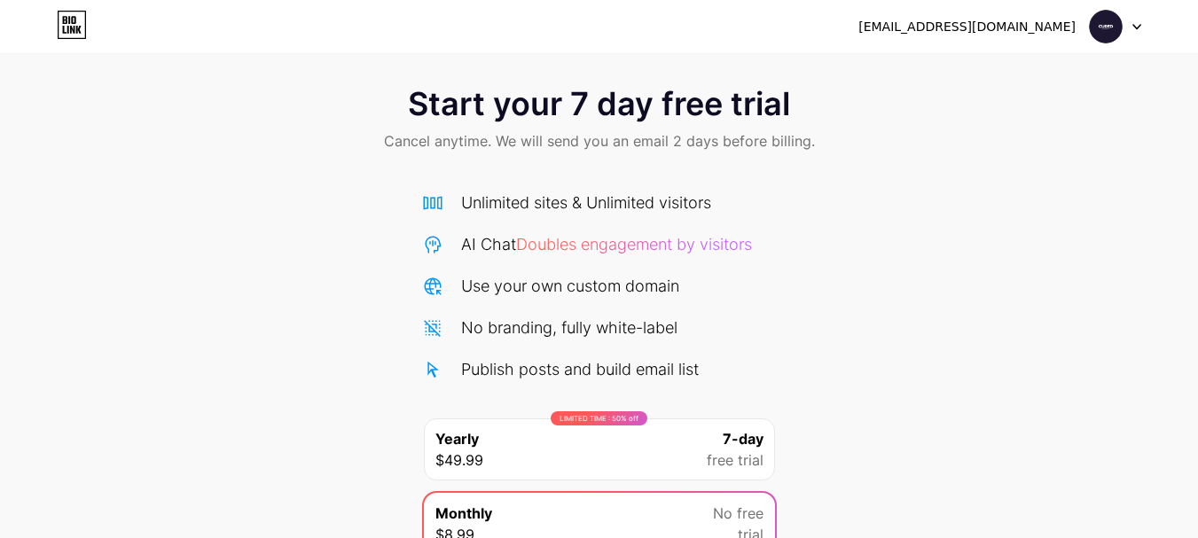
scroll to position [0, 0]
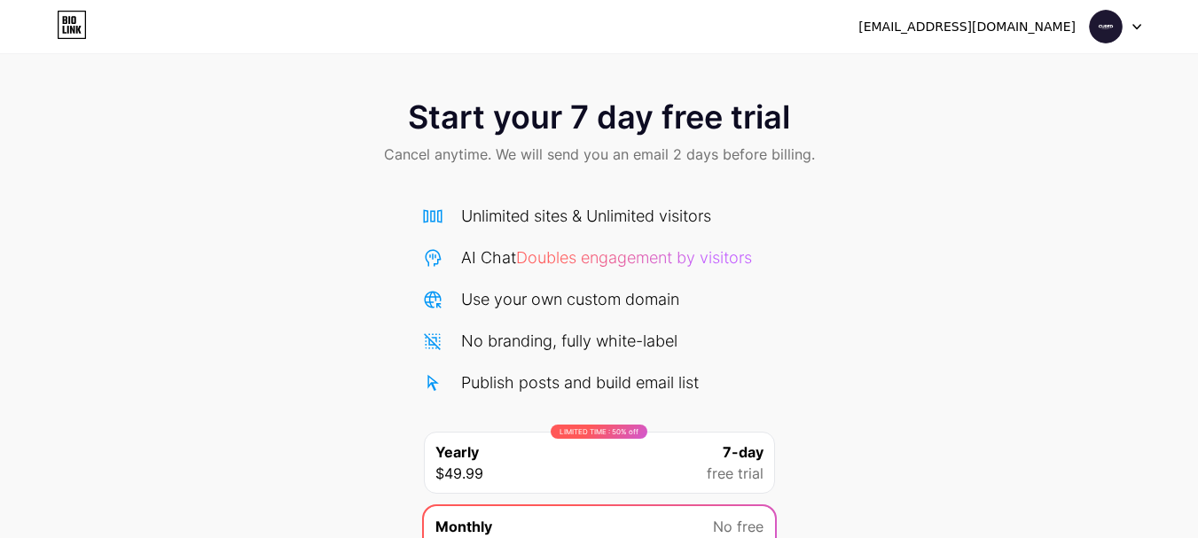
click at [74, 21] on icon at bounding box center [72, 25] width 30 height 28
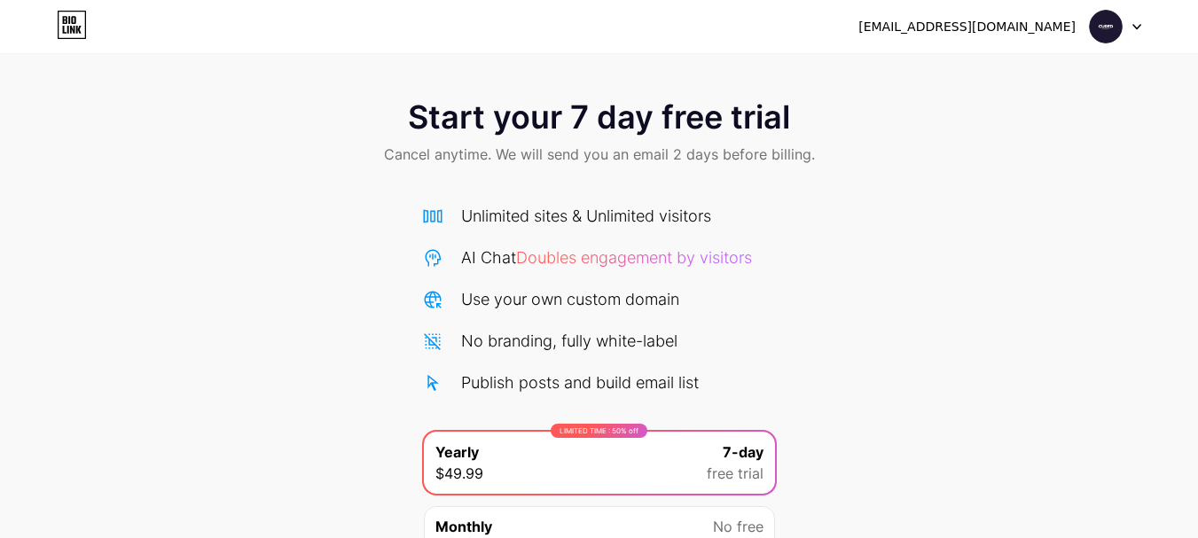
click at [661, 144] on span "Cancel anytime. We will send you an email 2 days before billing." at bounding box center [599, 154] width 431 height 21
click at [710, 121] on span "Start your 7 day free trial" at bounding box center [599, 116] width 382 height 35
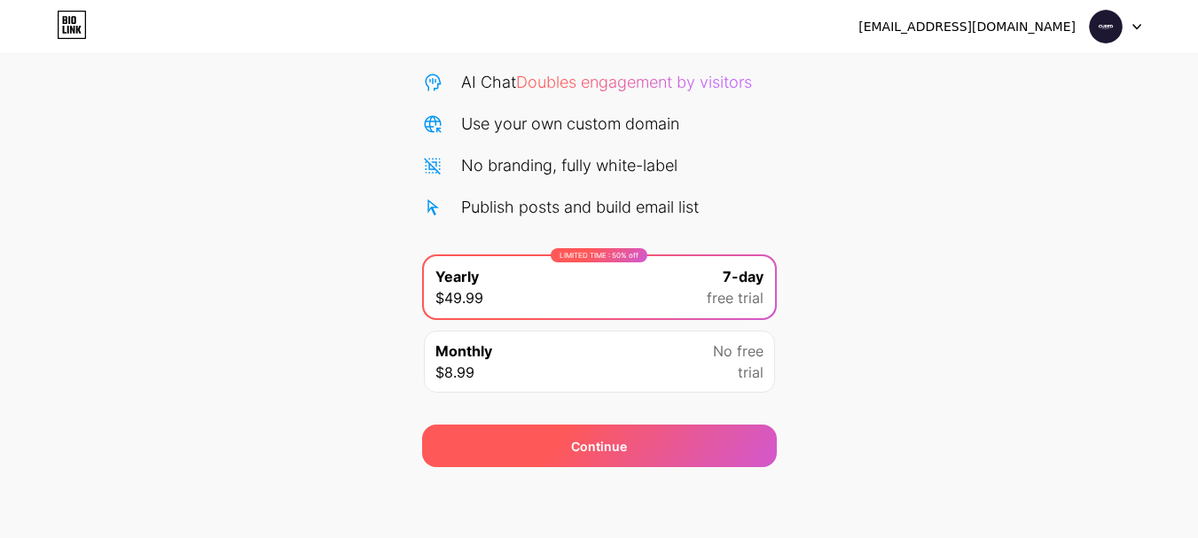
click at [685, 454] on div "Continue" at bounding box center [599, 446] width 355 height 43
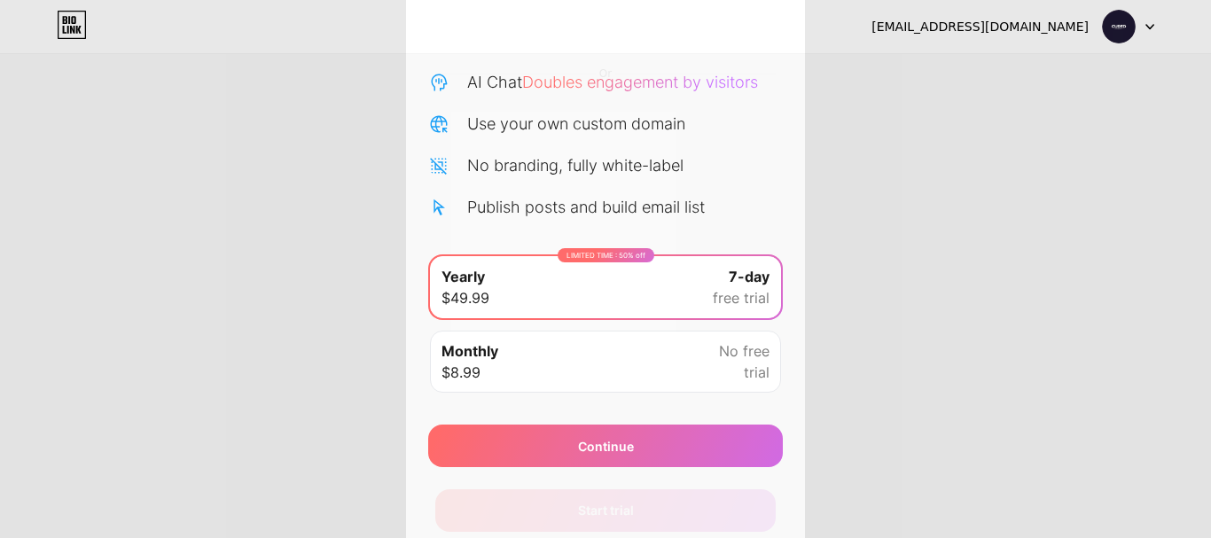
scroll to position [176, 0]
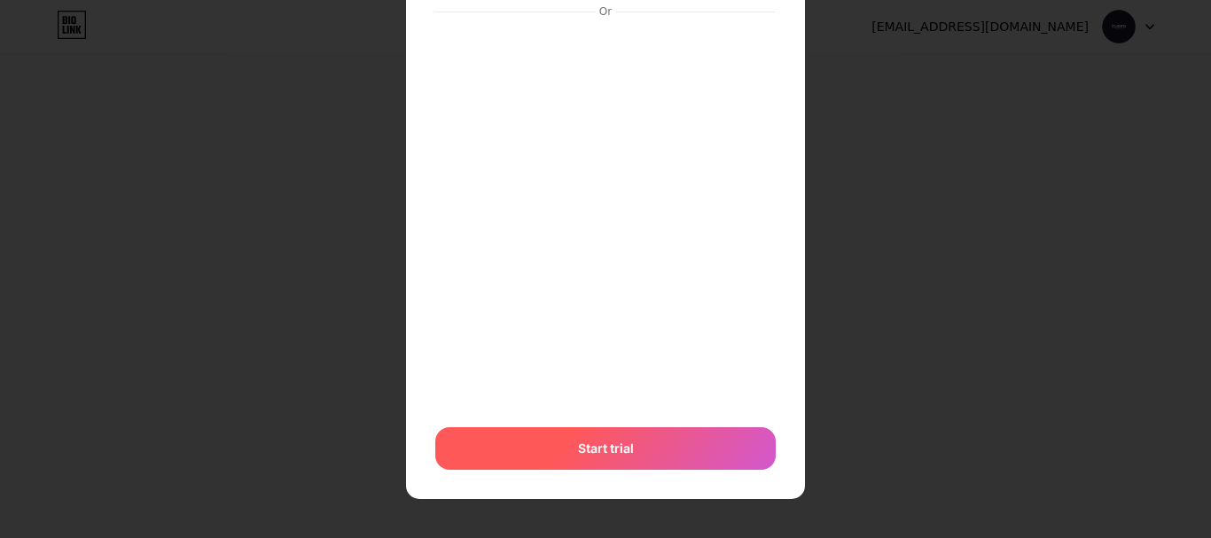
click at [646, 459] on div "Start trial" at bounding box center [605, 448] width 340 height 43
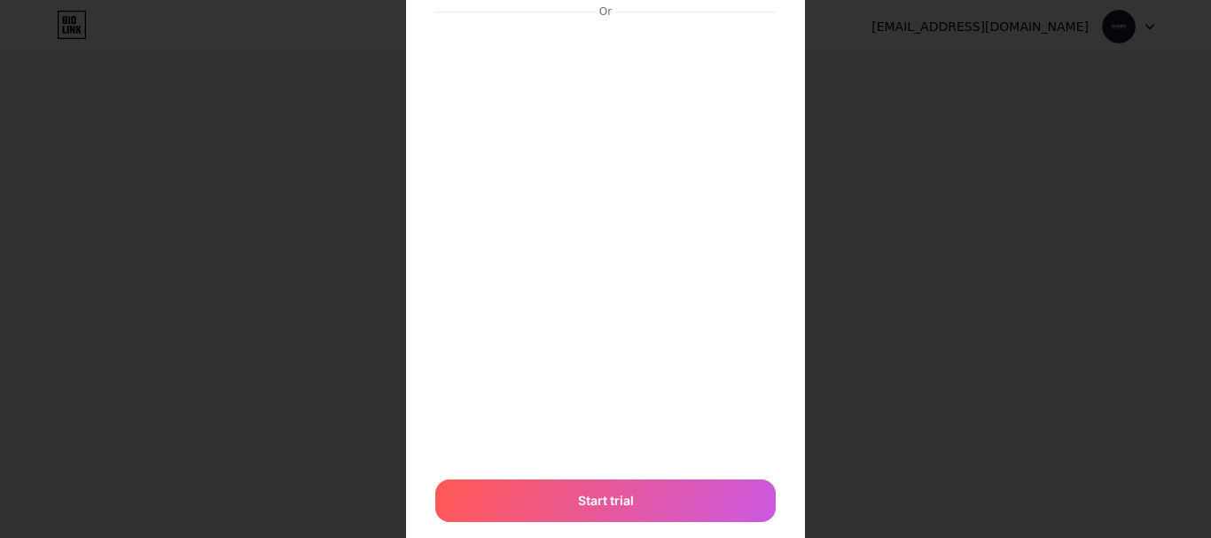
scroll to position [0, 0]
